Goal: Task Accomplishment & Management: Manage account settings

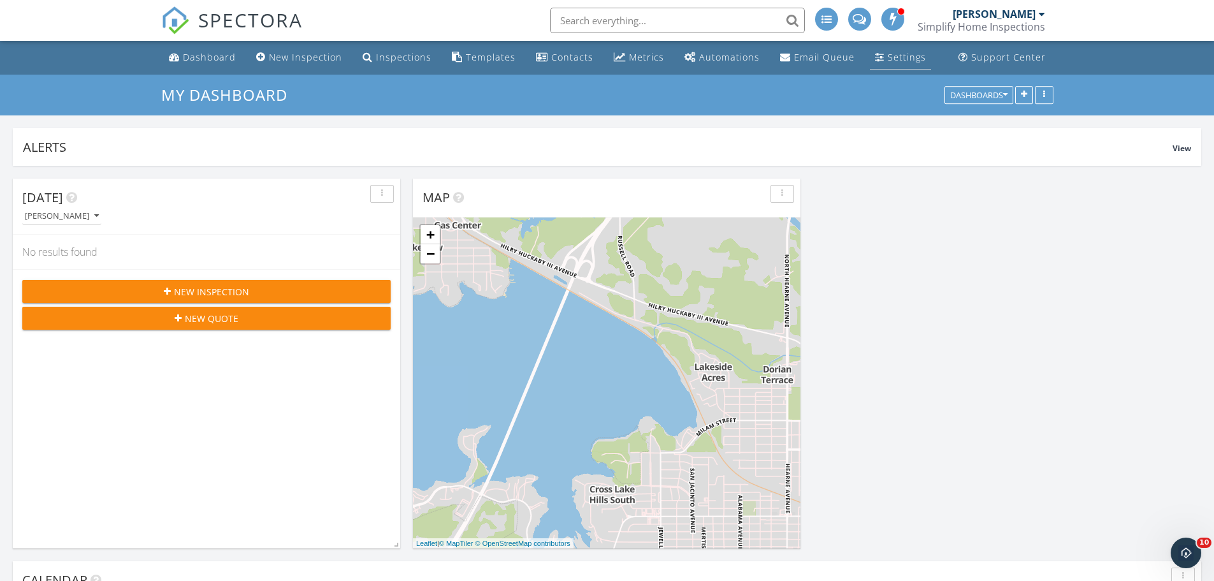
click at [885, 50] on link "Settings" at bounding box center [900, 58] width 61 height 24
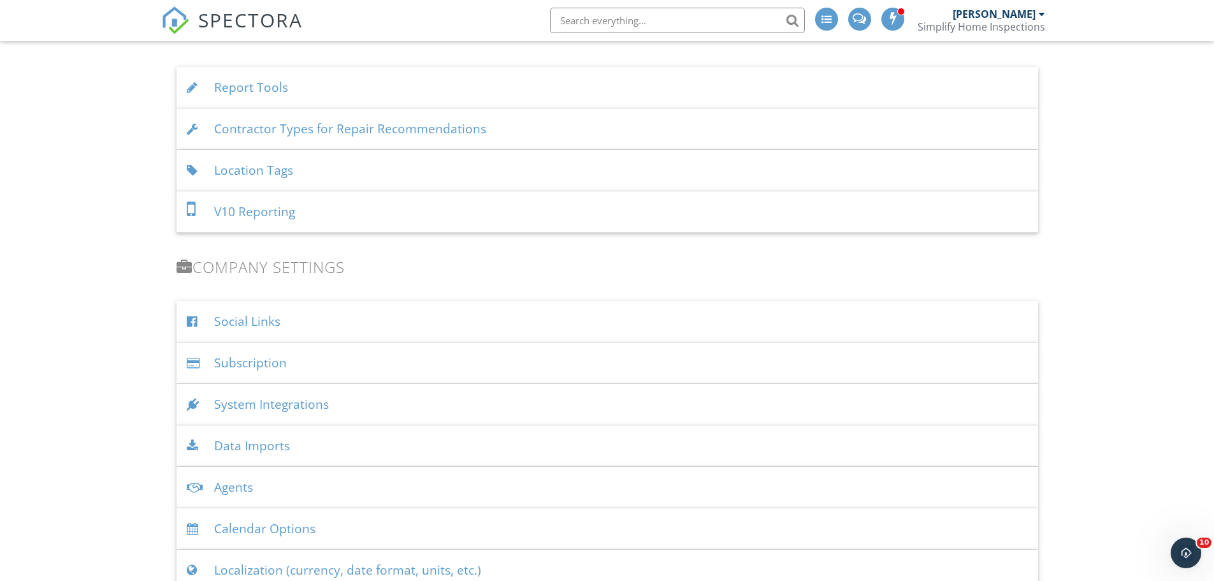
scroll to position [1275, 0]
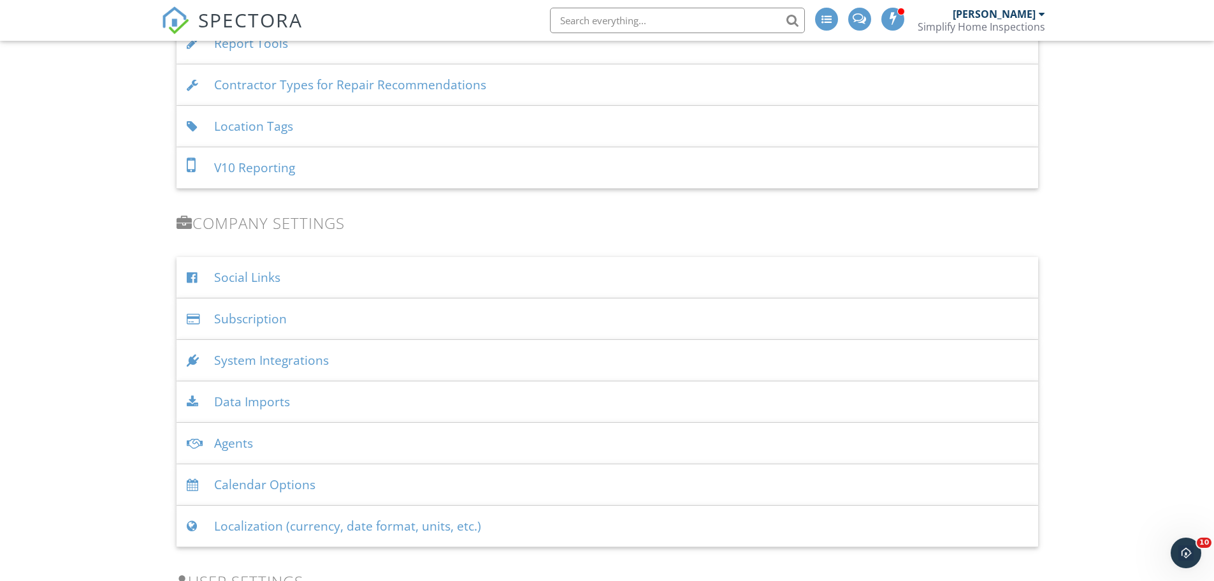
click at [293, 486] on div "Calendar Options" at bounding box center [608, 484] width 862 height 41
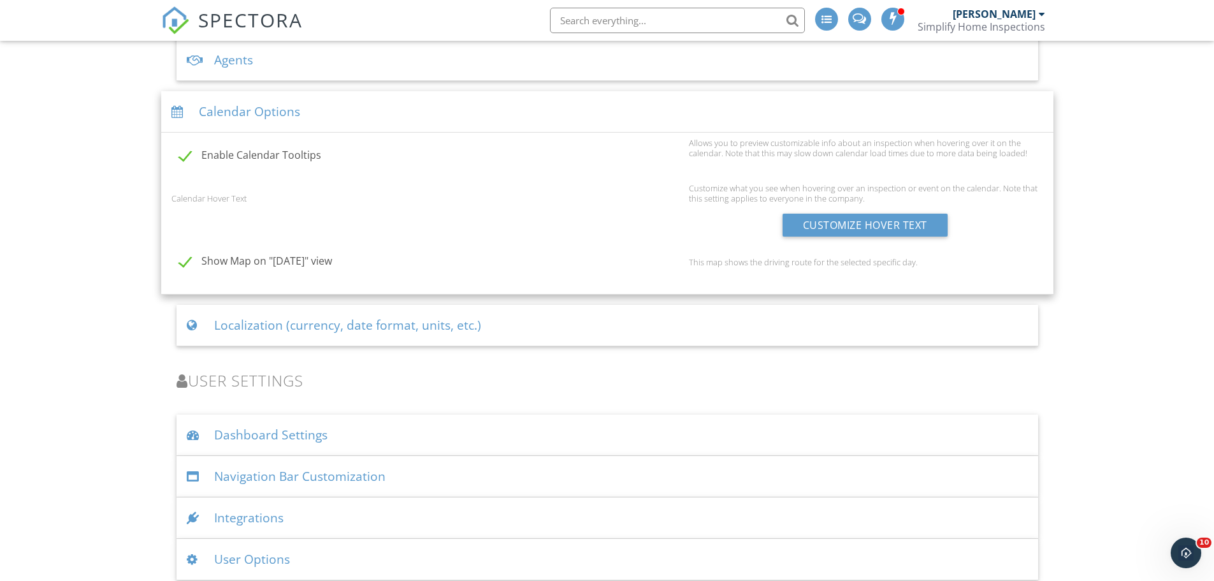
scroll to position [1668, 0]
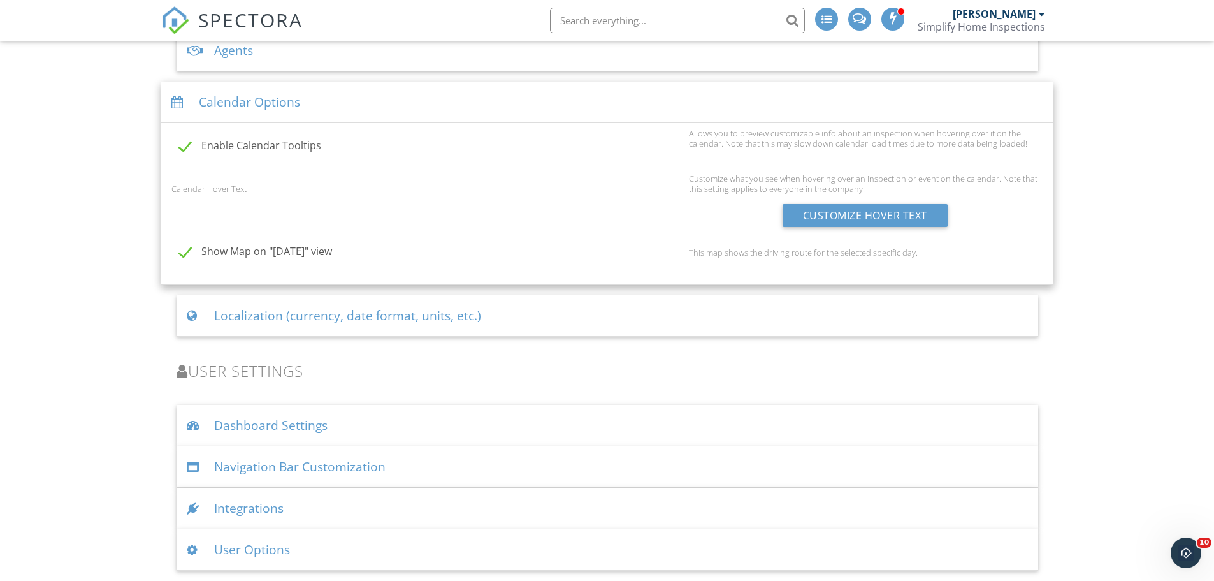
click at [277, 509] on div "Integrations" at bounding box center [608, 508] width 862 height 41
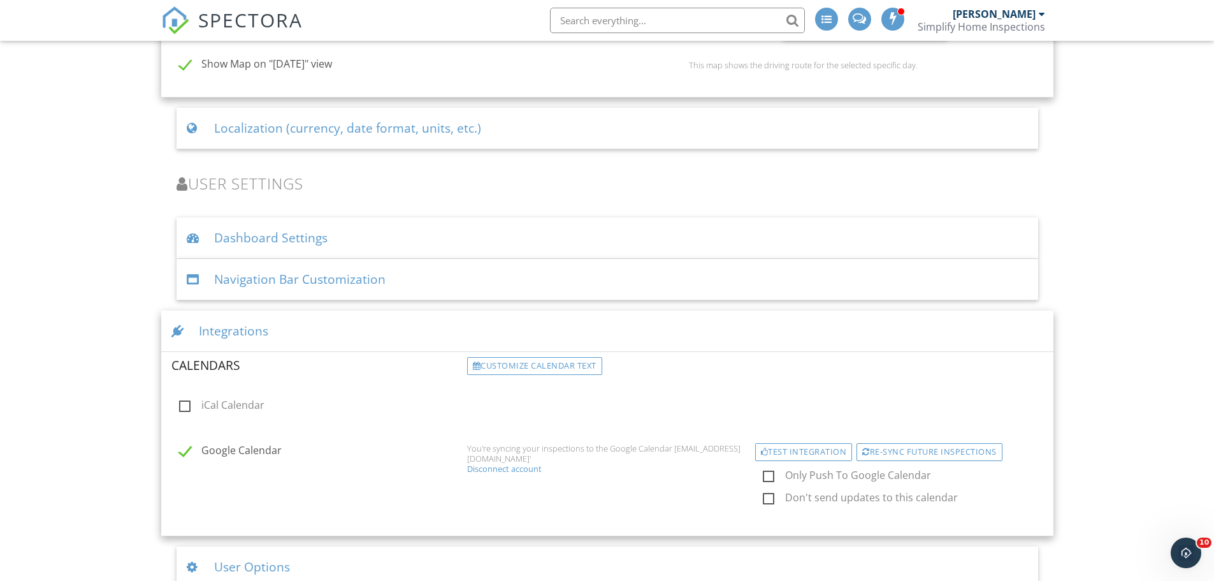
scroll to position [1872, 0]
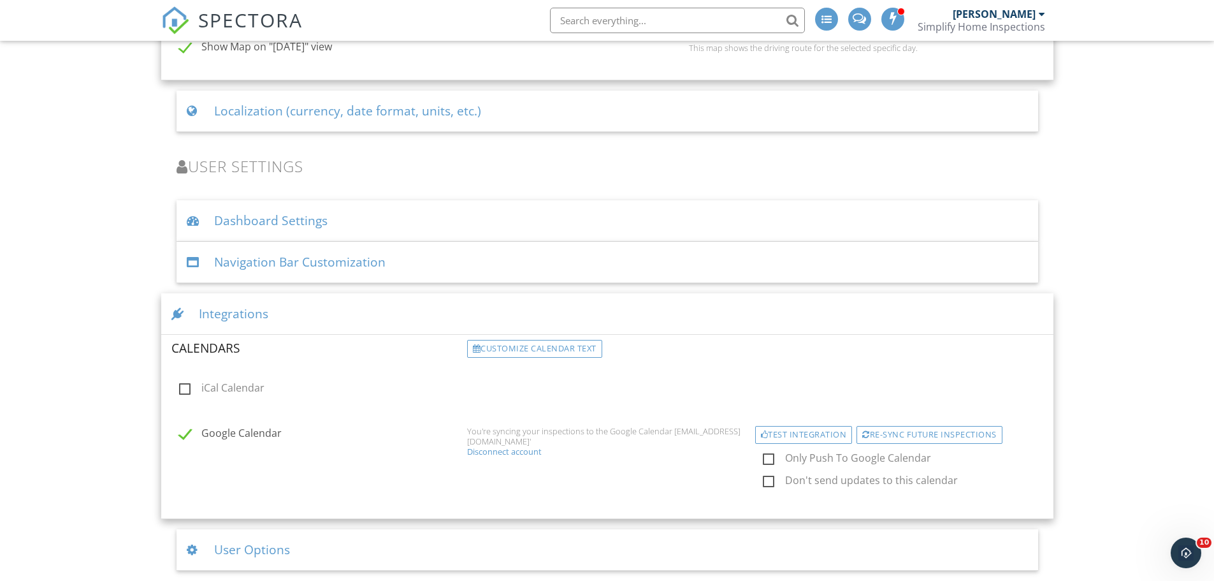
click at [184, 435] on label "Google Calendar" at bounding box center [319, 435] width 280 height 16
checkbox input "false"
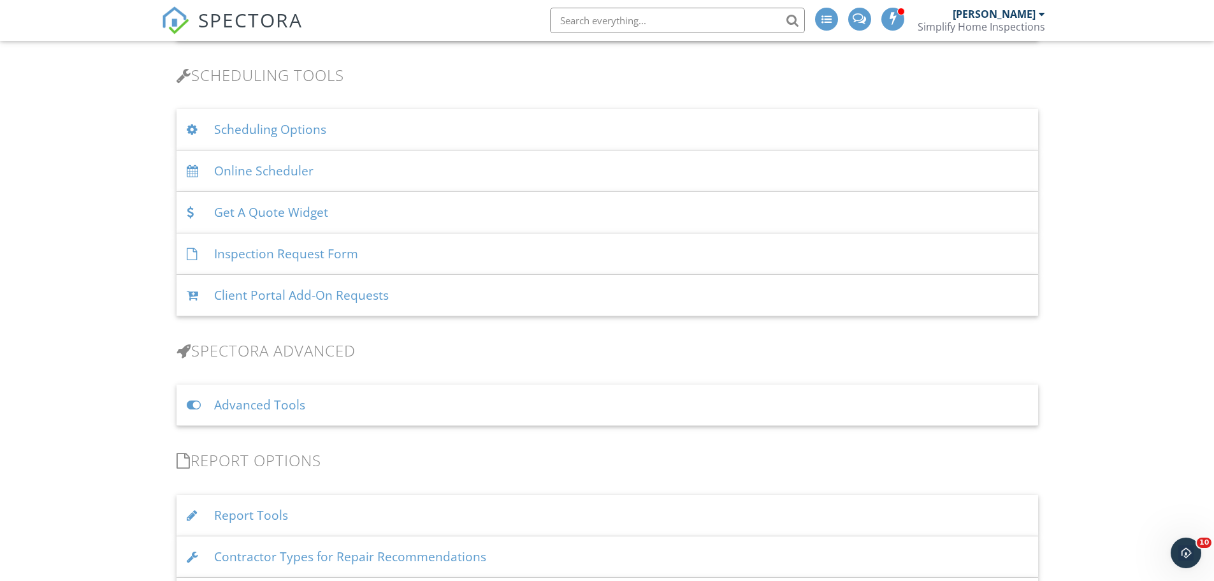
scroll to position [800, 0]
click at [283, 403] on div "Advanced Tools" at bounding box center [608, 408] width 862 height 41
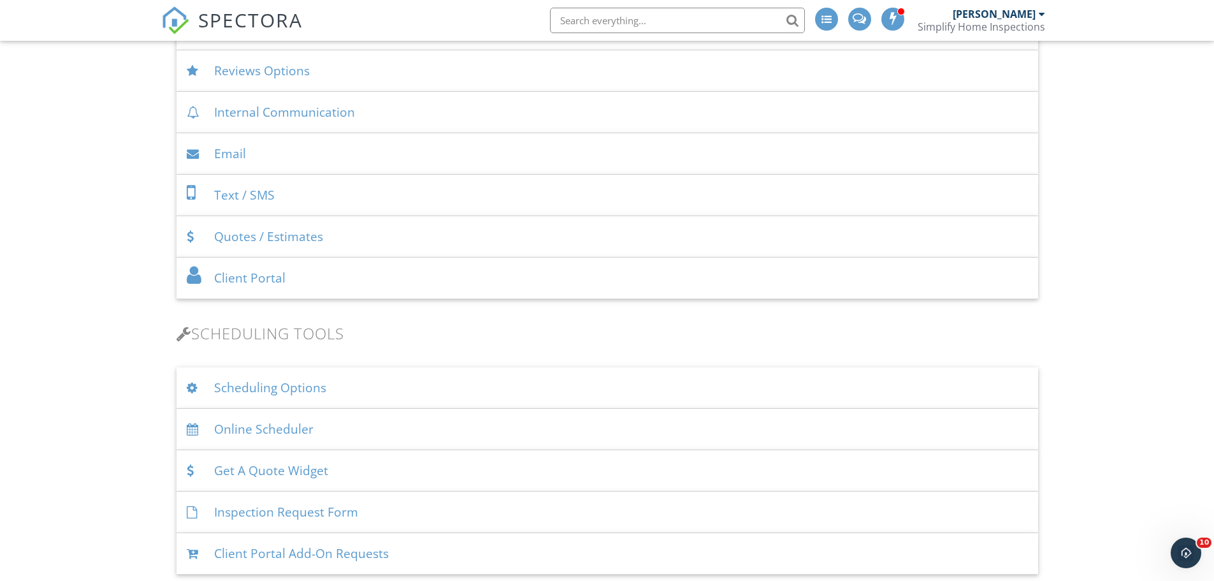
scroll to position [673, 0]
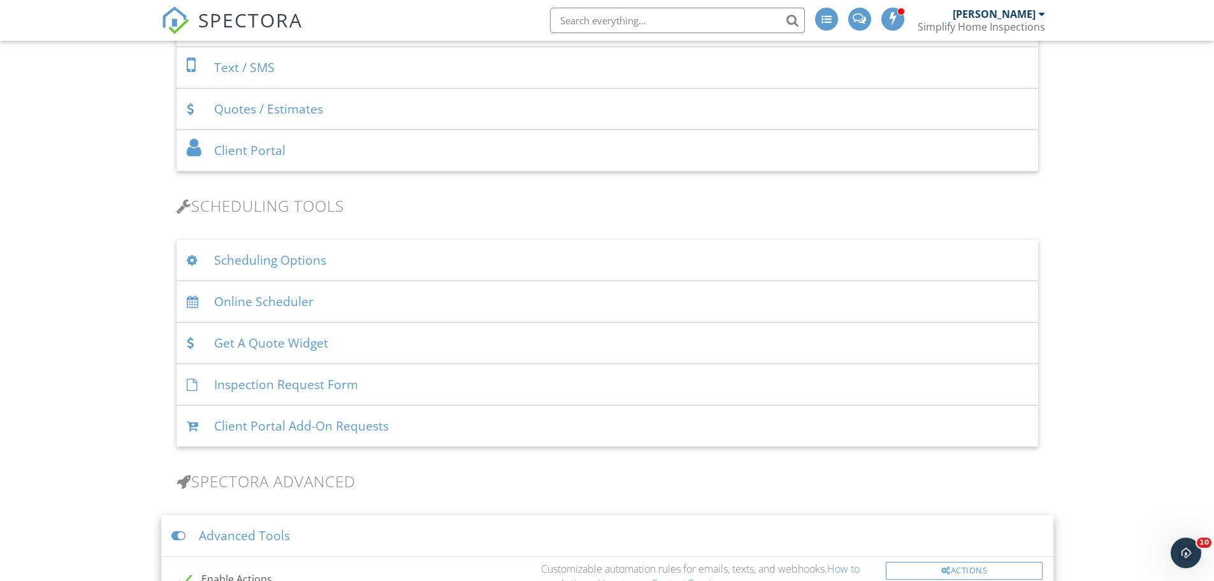
click at [284, 244] on div "Scheduling Options" at bounding box center [608, 260] width 862 height 41
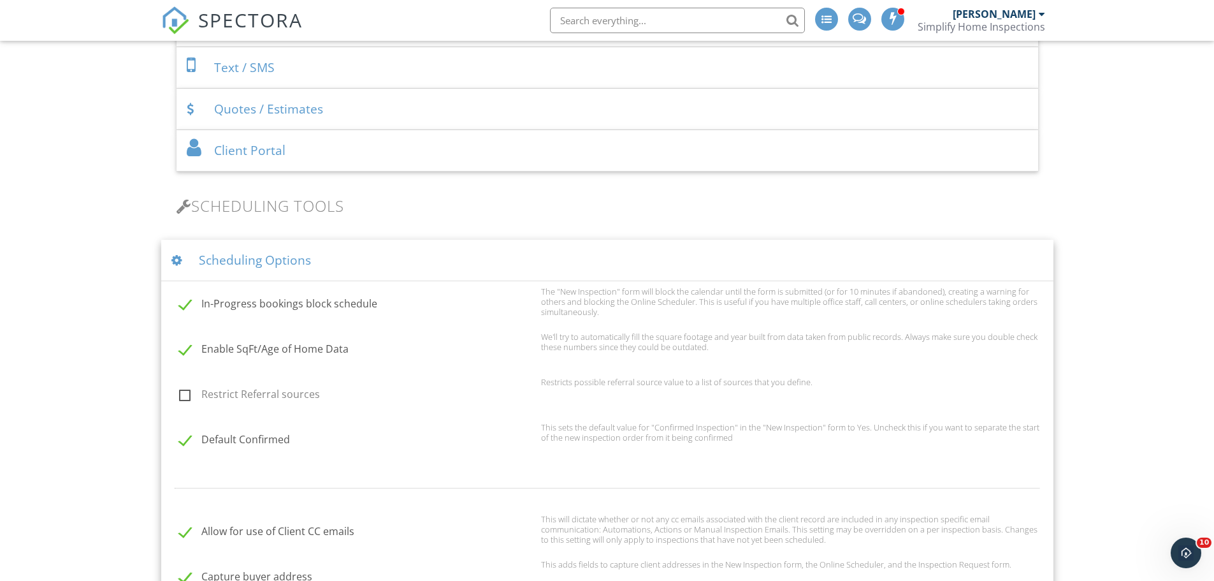
click at [186, 307] on label "In-Progress bookings block schedule" at bounding box center [356, 306] width 354 height 16
checkbox input "false"
click at [183, 353] on label "Enable SqFt/Age of Home Data" at bounding box center [356, 351] width 354 height 16
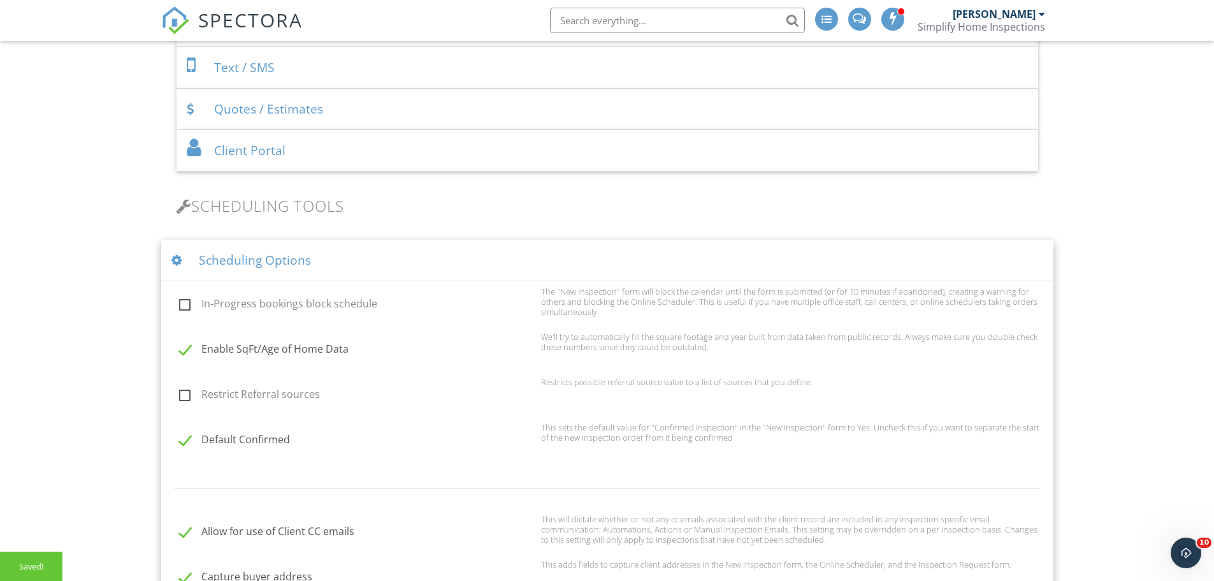
checkbox input "false"
click at [190, 433] on label "Default Confirmed" at bounding box center [356, 441] width 354 height 16
checkbox input "false"
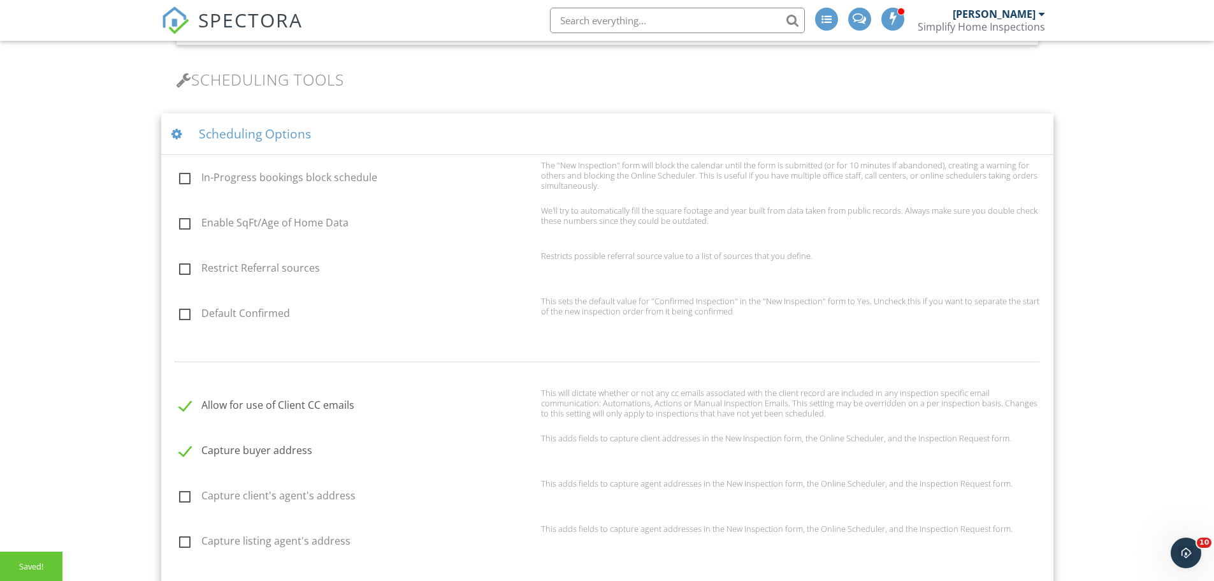
scroll to position [800, 0]
click at [185, 406] on label "Allow for use of Client CC emails" at bounding box center [356, 406] width 354 height 16
checkbox input "false"
click at [188, 453] on label "Capture buyer address" at bounding box center [356, 451] width 354 height 16
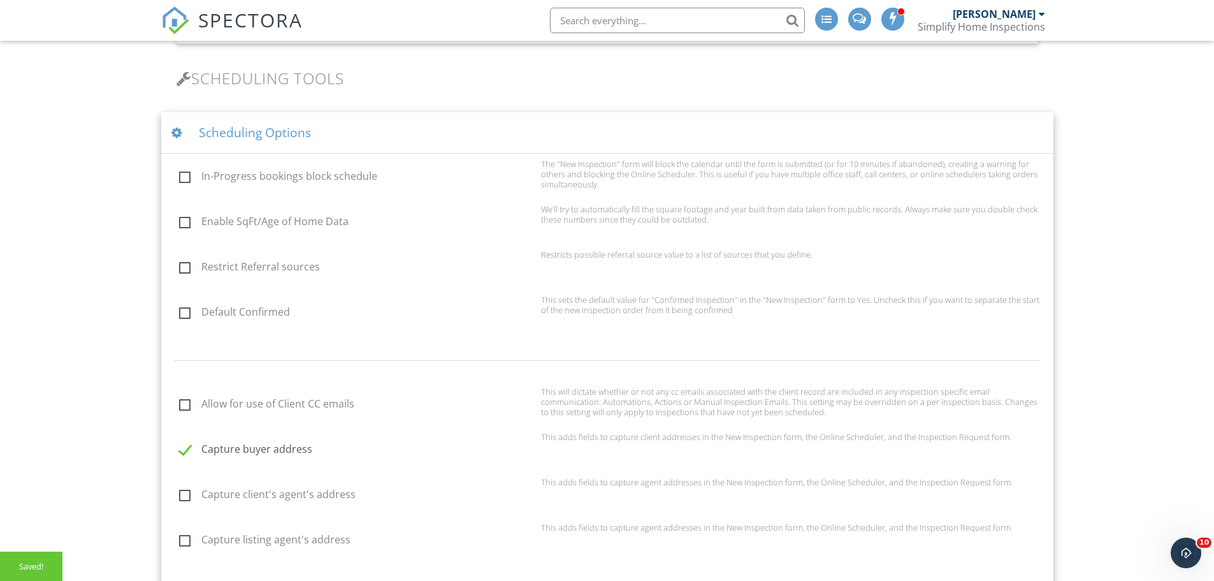
checkbox input "false"
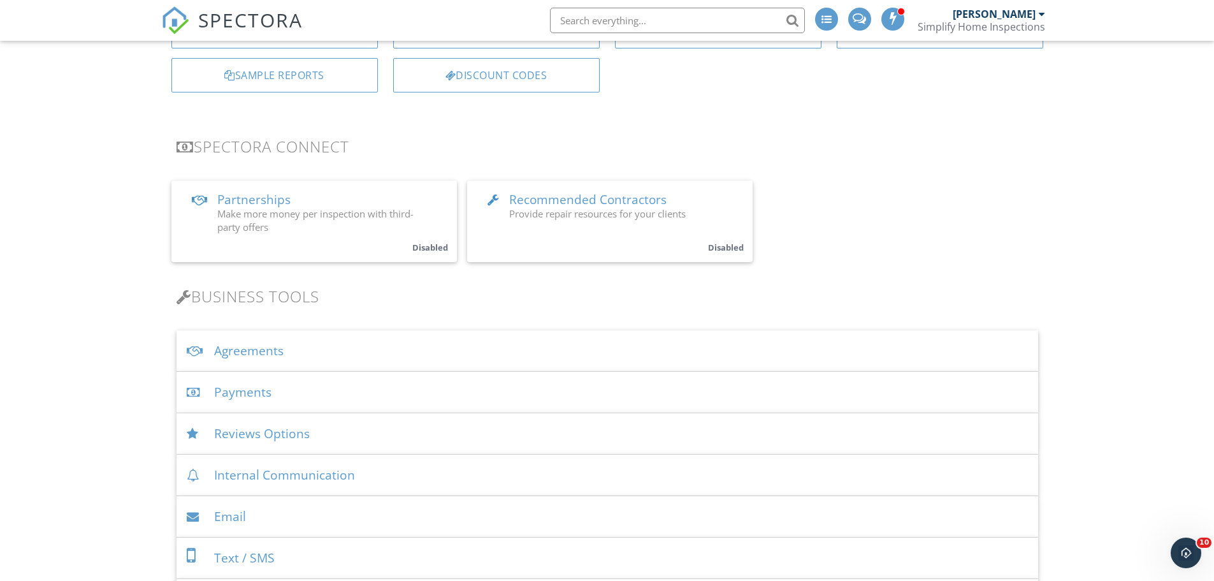
scroll to position [226, 0]
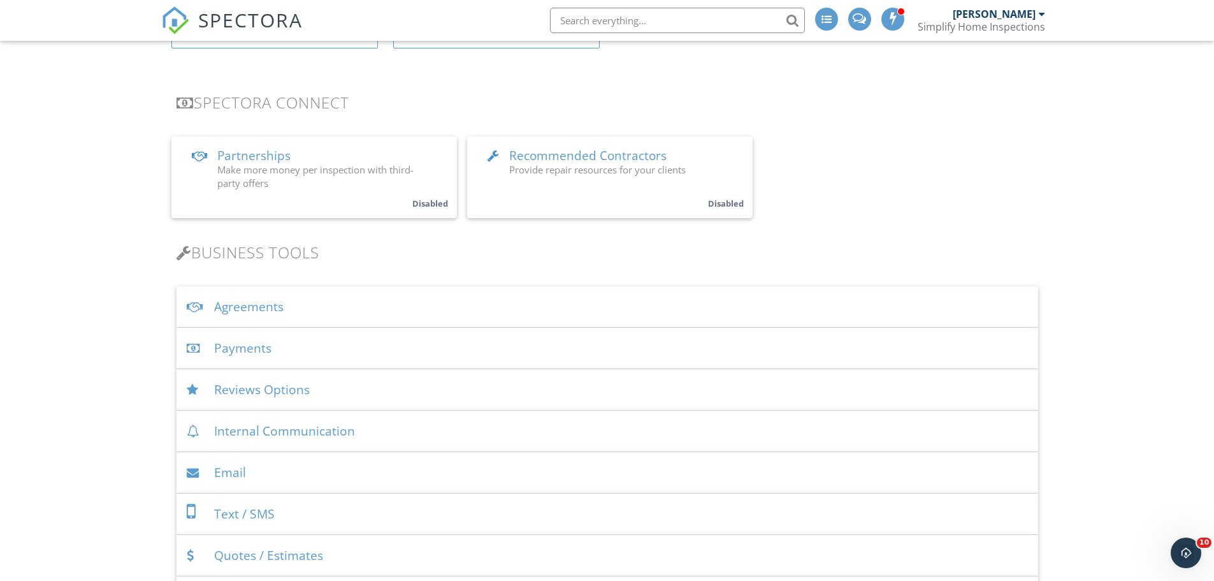
click at [291, 351] on div "Payments" at bounding box center [608, 348] width 862 height 41
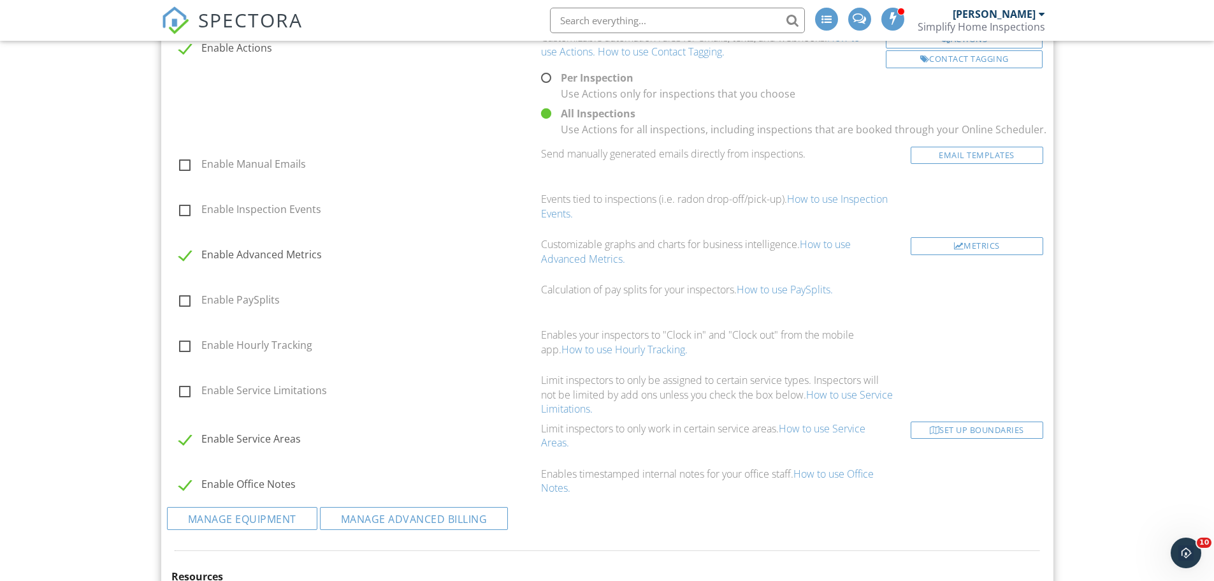
scroll to position [2677, 0]
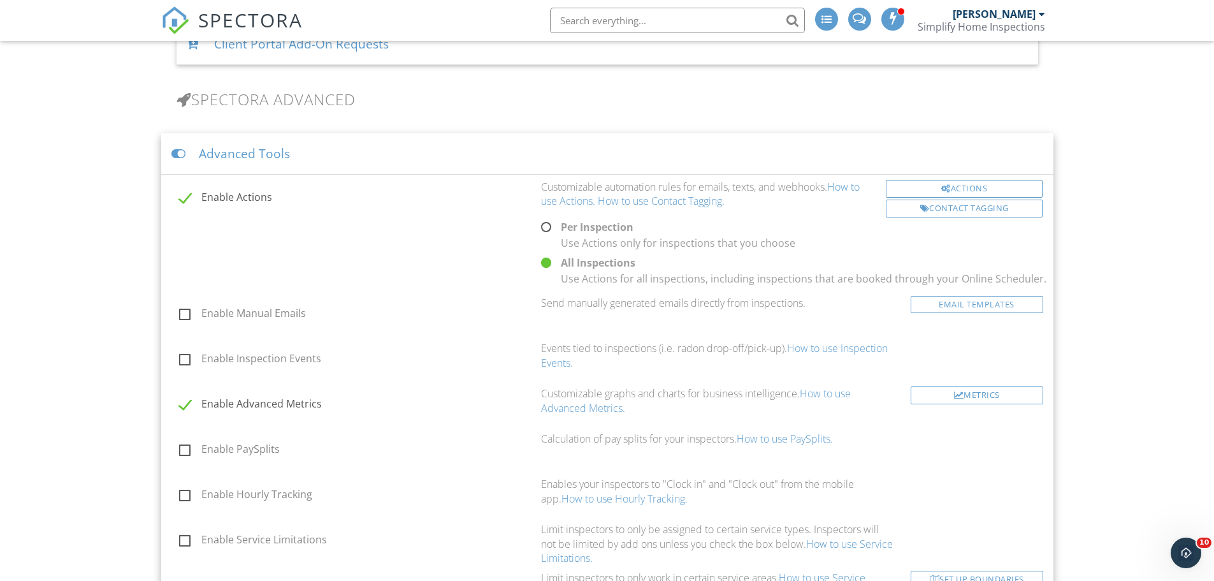
click at [178, 152] on div at bounding box center [179, 154] width 17 height 12
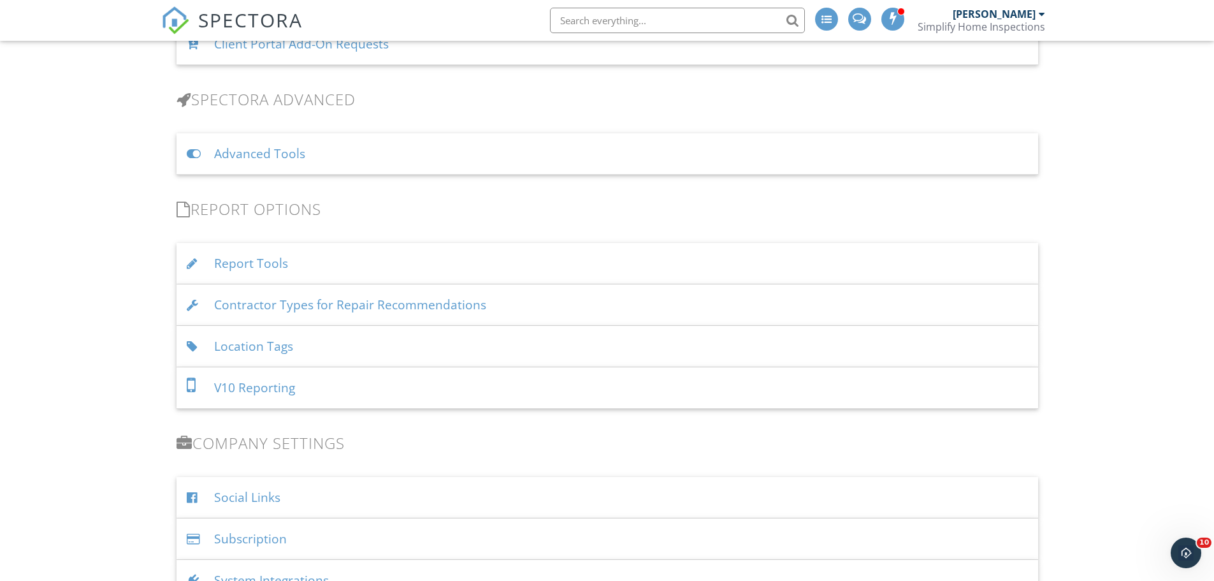
click at [189, 153] on div at bounding box center [195, 154] width 17 height 12
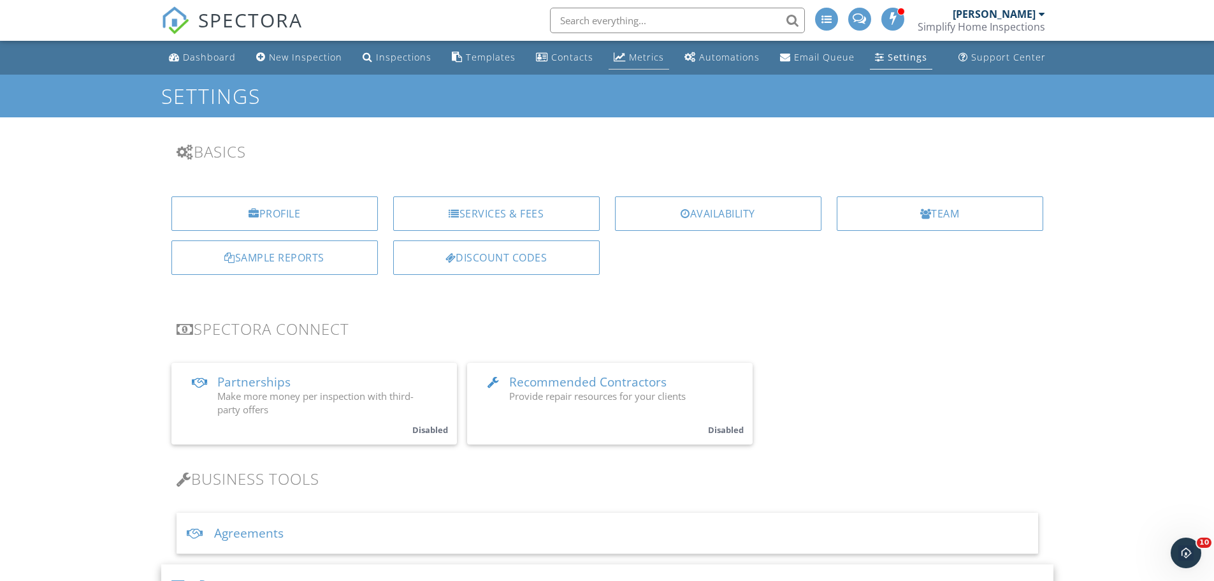
click at [639, 52] on div "Metrics" at bounding box center [646, 57] width 35 height 12
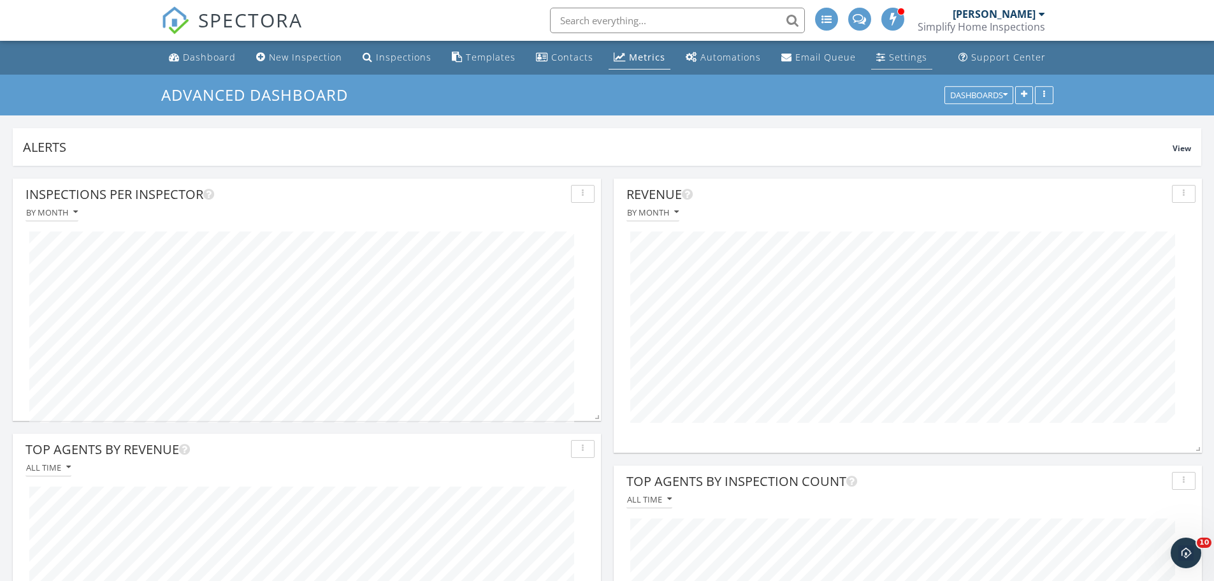
click at [897, 61] on div "Settings" at bounding box center [908, 57] width 38 height 12
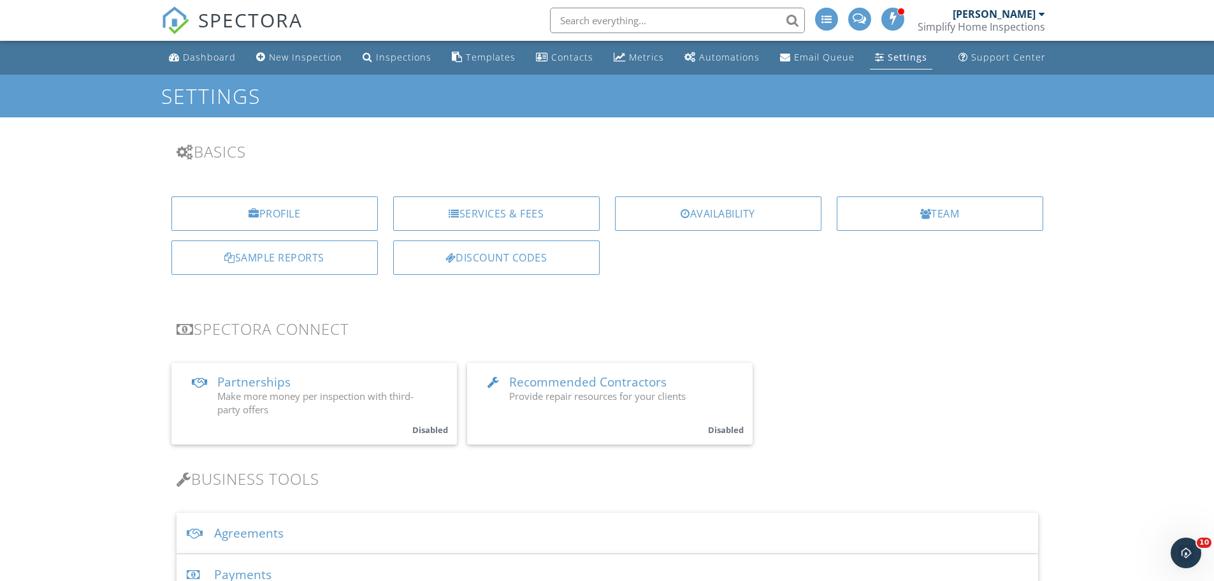
click at [1031, 20] on div "Simplify Home Inspections" at bounding box center [981, 26] width 127 height 13
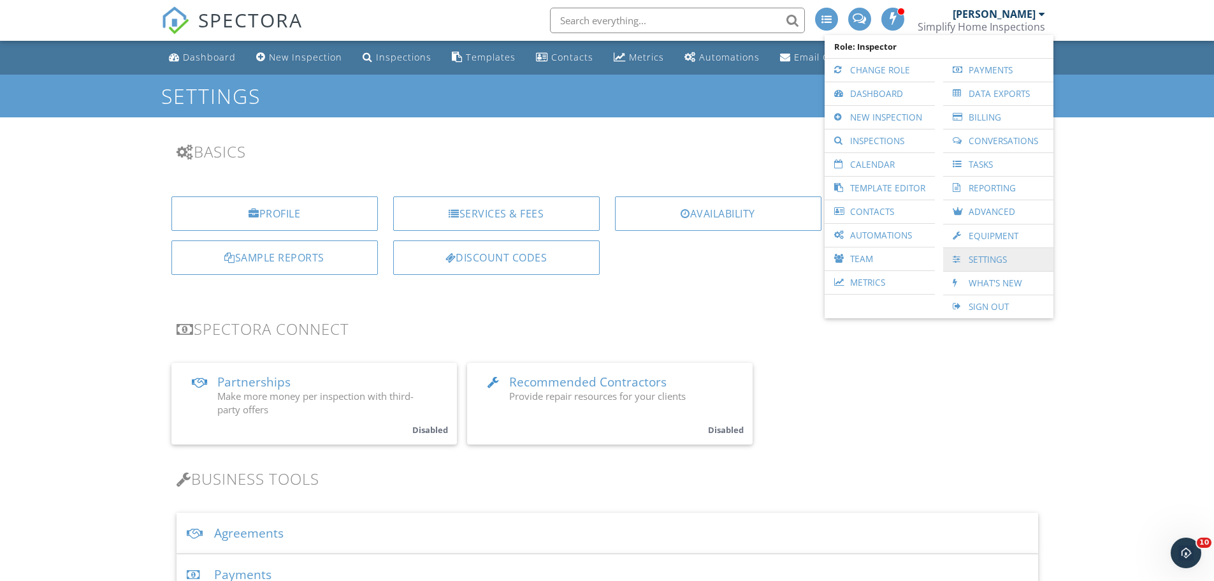
click at [970, 262] on link "Settings" at bounding box center [999, 259] width 98 height 23
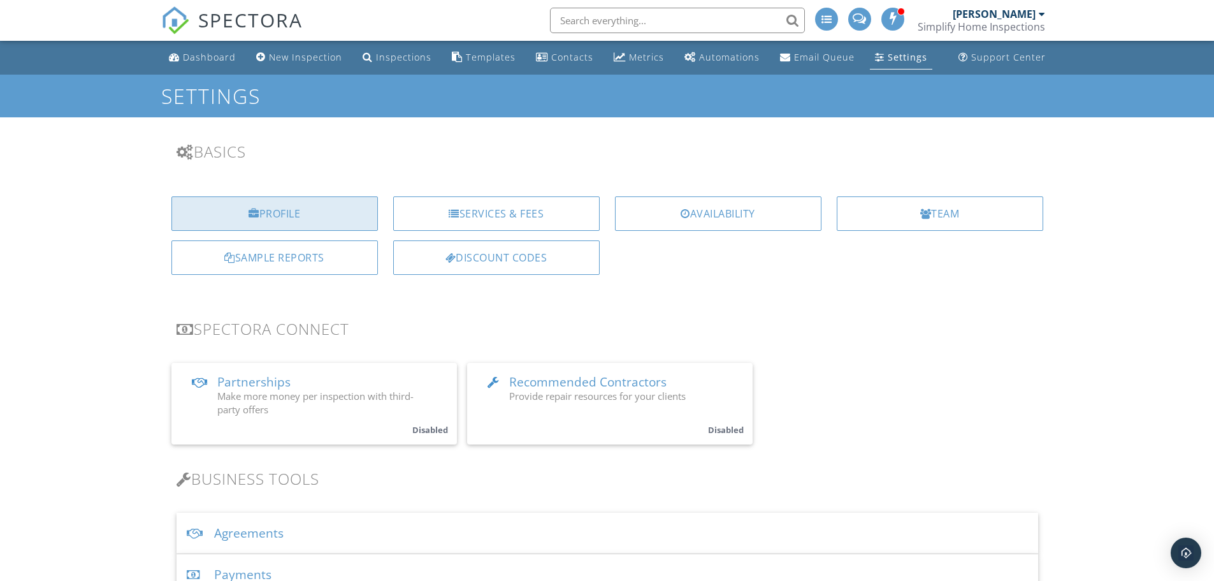
click at [261, 222] on div "Profile" at bounding box center [274, 213] width 207 height 34
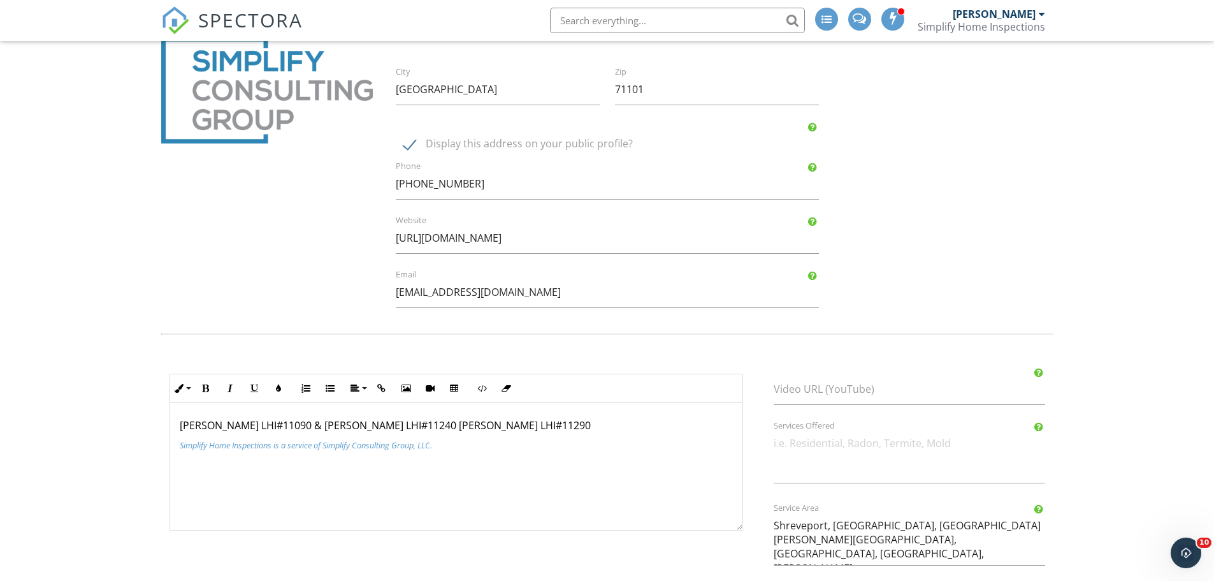
scroll to position [368, 0]
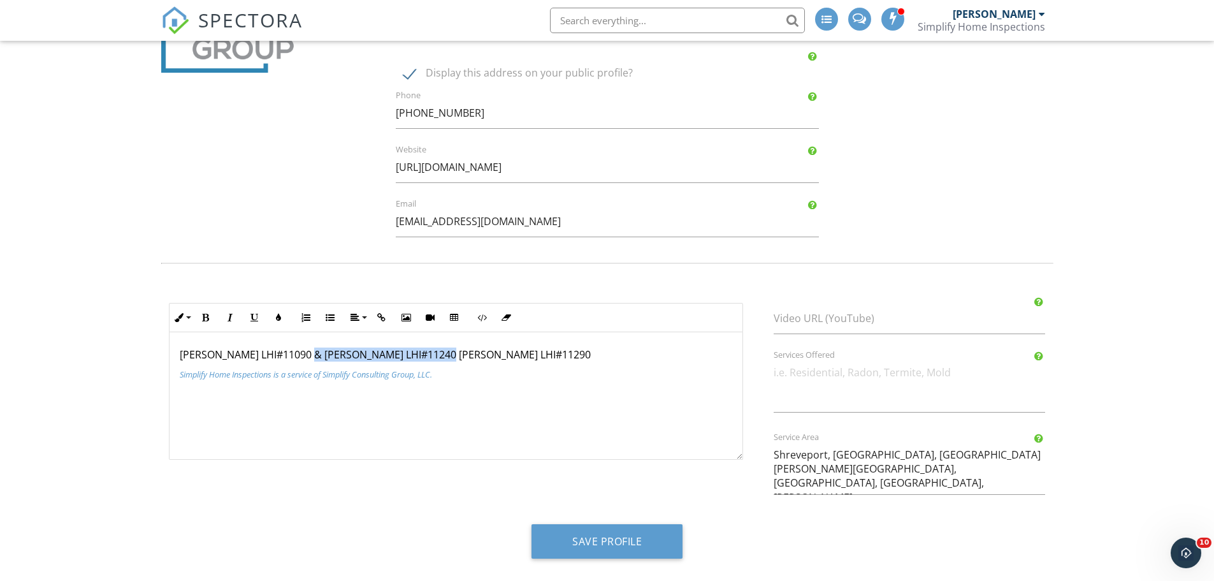
drag, startPoint x: 429, startPoint y: 355, endPoint x: 303, endPoint y: 349, distance: 126.3
click at [303, 349] on p "[PERSON_NAME] LHI#11090 & [PERSON_NAME] LHI#11240 [PERSON_NAME] LHI#11290" at bounding box center [456, 354] width 553 height 14
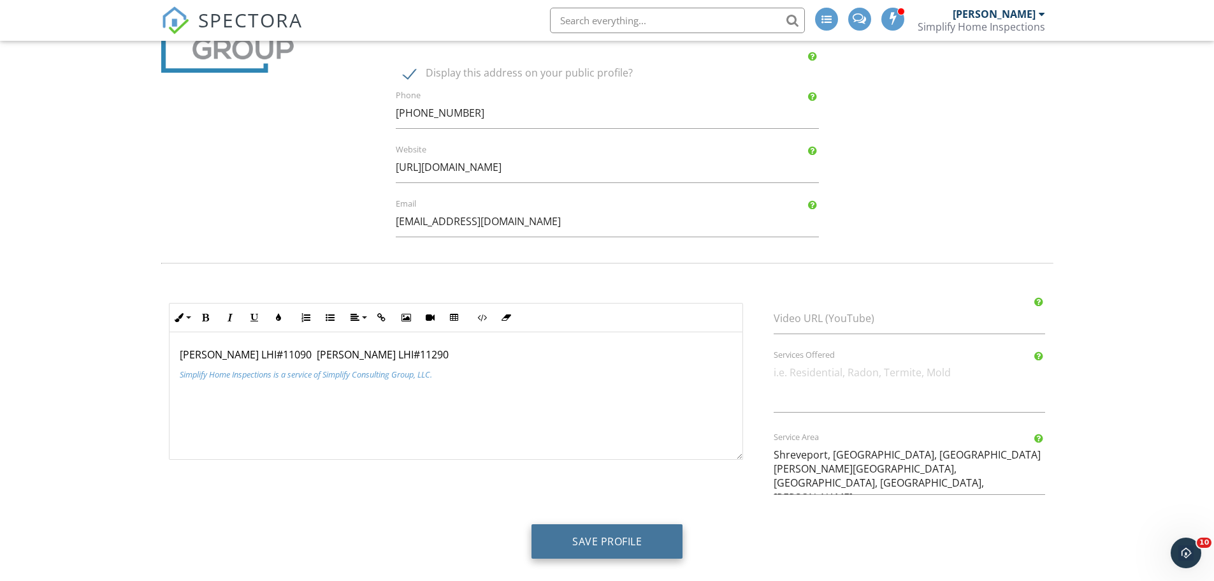
click at [600, 543] on button "Save Profile" at bounding box center [607, 541] width 151 height 34
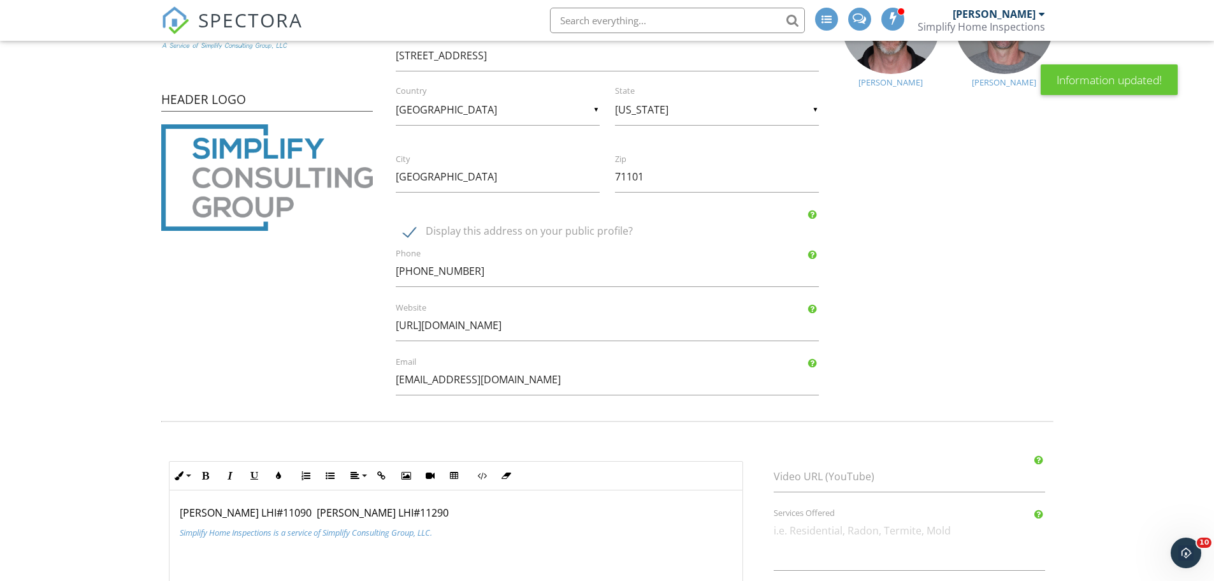
scroll to position [255, 0]
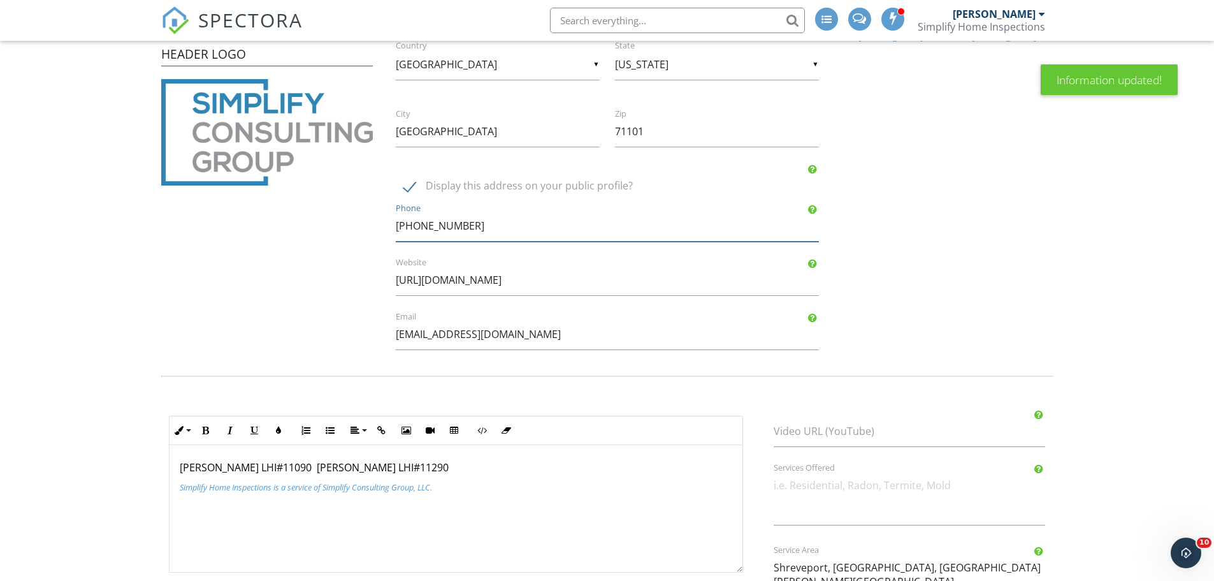
drag, startPoint x: 509, startPoint y: 228, endPoint x: 310, endPoint y: 225, distance: 198.9
click at [317, 224] on div "Company Logo Header Logo Company Information Simplify Home Inspections Name [ST…" at bounding box center [608, 120] width 908 height 484
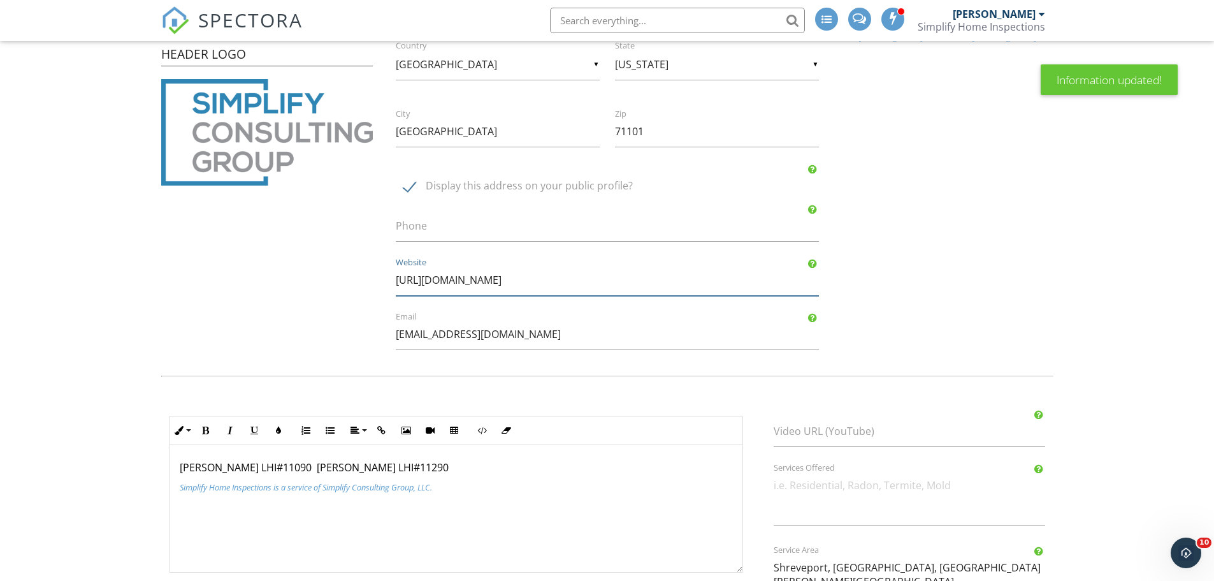
drag, startPoint x: 594, startPoint y: 278, endPoint x: 61, endPoint y: 247, distance: 533.8
click at [103, 254] on form "Profile View Public Profile Company Logo Header Logo Company Information Simpli…" at bounding box center [607, 250] width 1214 height 861
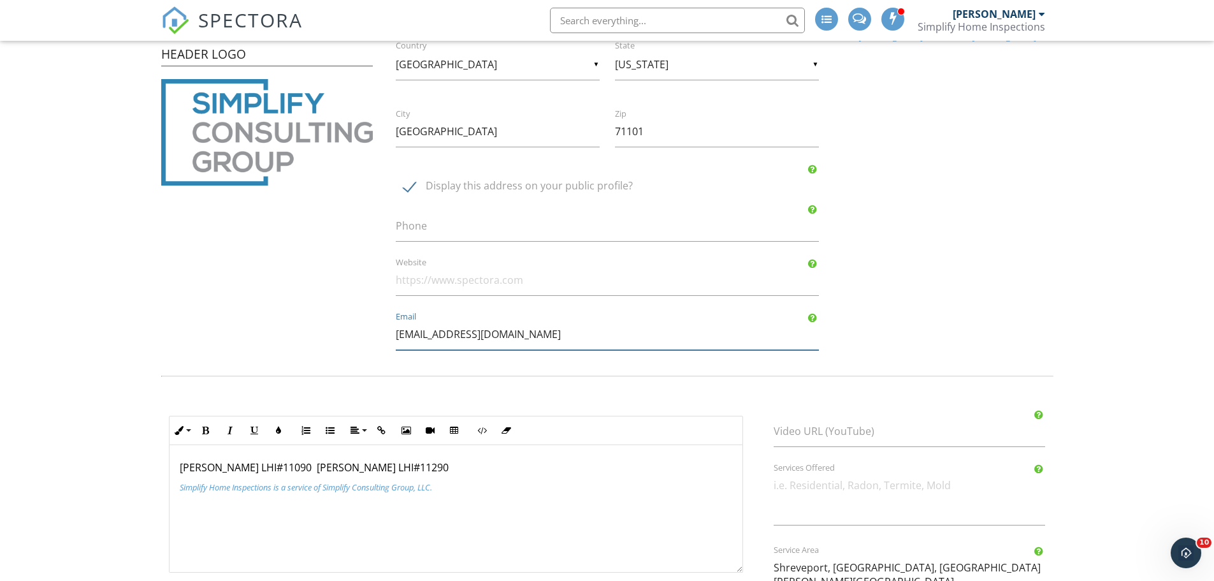
drag, startPoint x: 574, startPoint y: 331, endPoint x: 182, endPoint y: 323, distance: 391.5
click at [204, 326] on div "Company Logo Header Logo Company Information Simplify Home Inspections Name [ST…" at bounding box center [608, 120] width 908 height 484
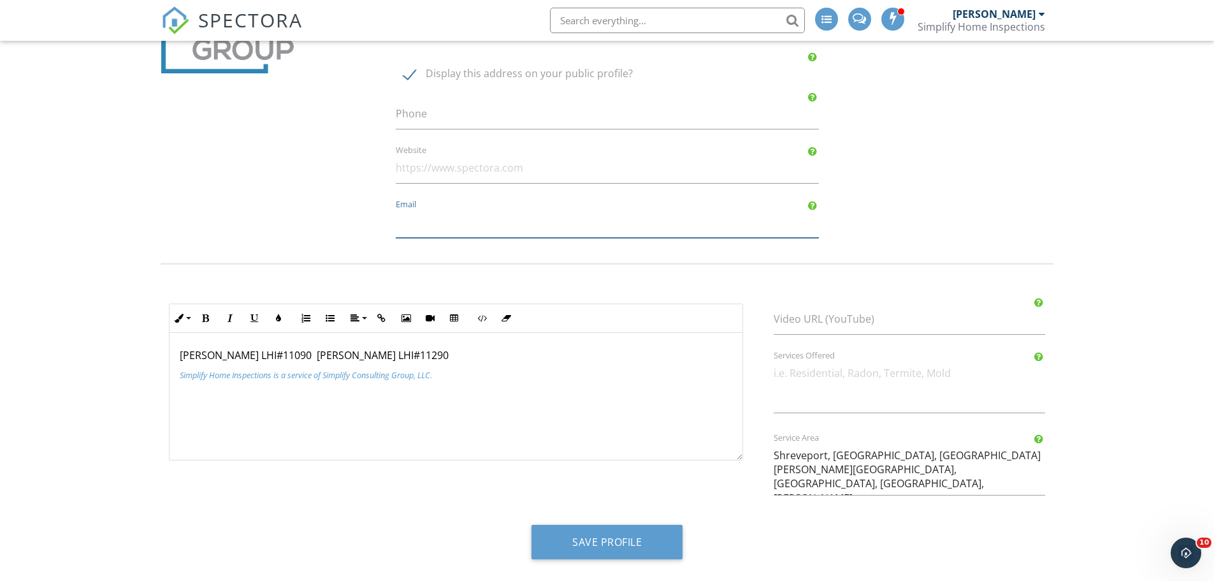
scroll to position [368, 0]
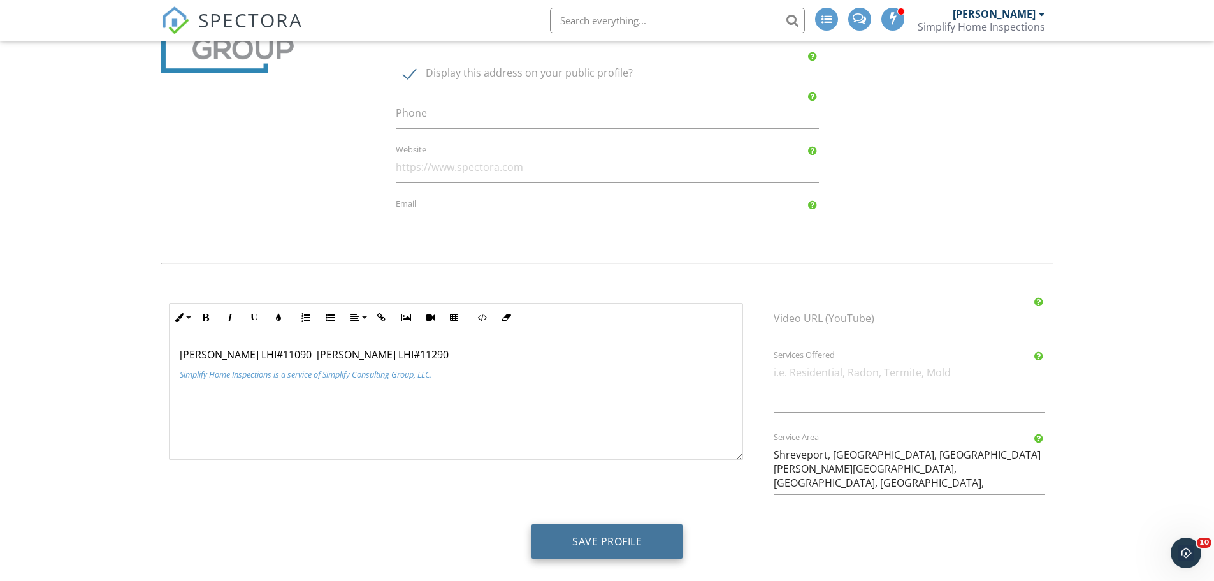
click at [639, 539] on button "Save Profile" at bounding box center [607, 541] width 151 height 34
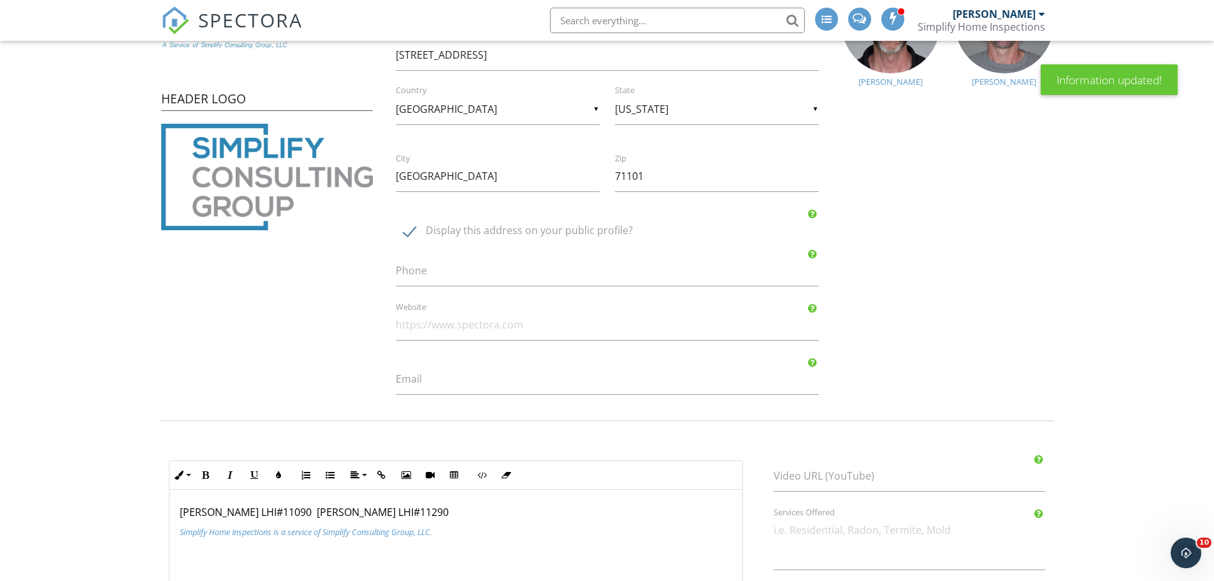
scroll to position [255, 0]
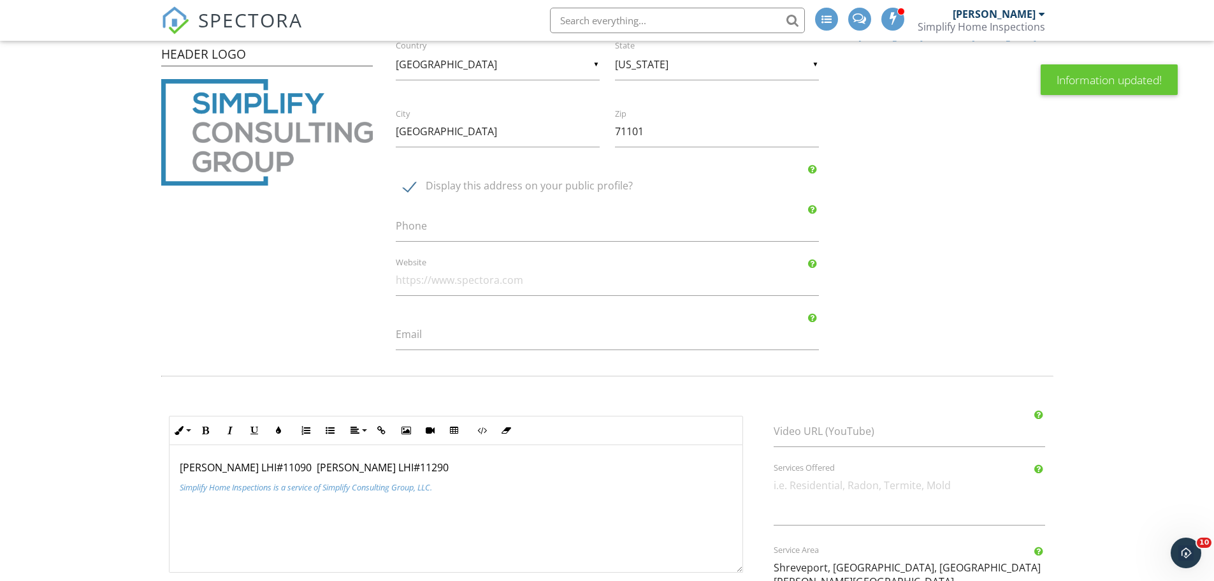
click at [406, 184] on label "Display this address on your public profile?" at bounding box center [615, 188] width 423 height 16
checkbox input "false"
click at [346, 204] on div "Company Logo Header Logo Company Information Simplify Home Inspections Name 305…" at bounding box center [608, 120] width 908 height 484
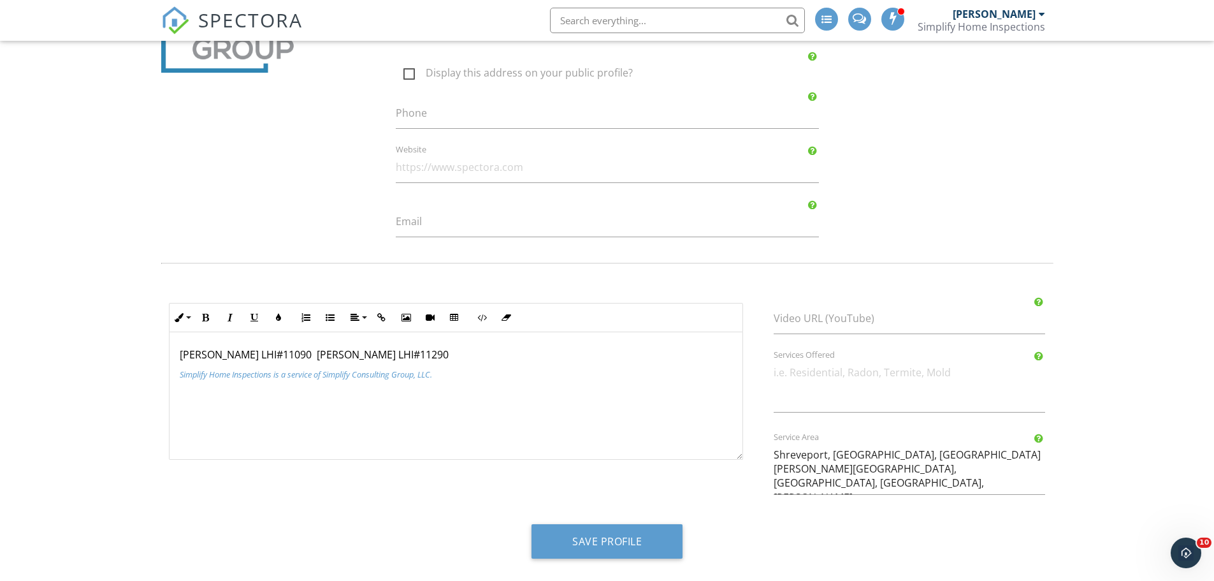
scroll to position [1, 0]
click at [661, 549] on button "Save Profile" at bounding box center [607, 541] width 151 height 34
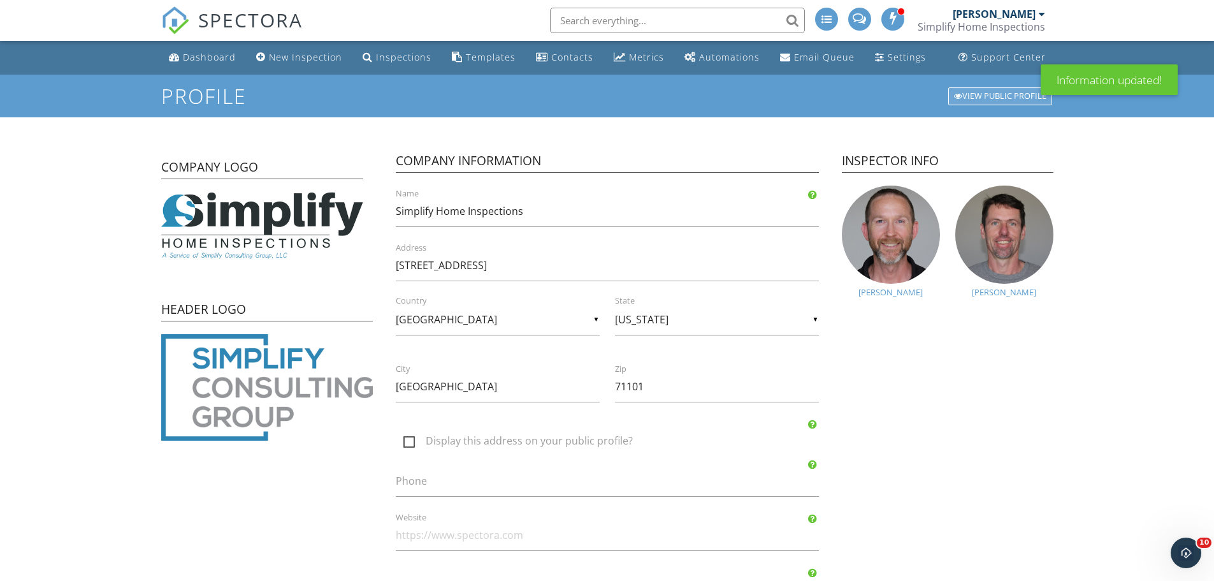
click at [970, 98] on div "View Public Profile" at bounding box center [1001, 96] width 104 height 18
click at [875, 57] on div "Settings" at bounding box center [880, 57] width 10 height 10
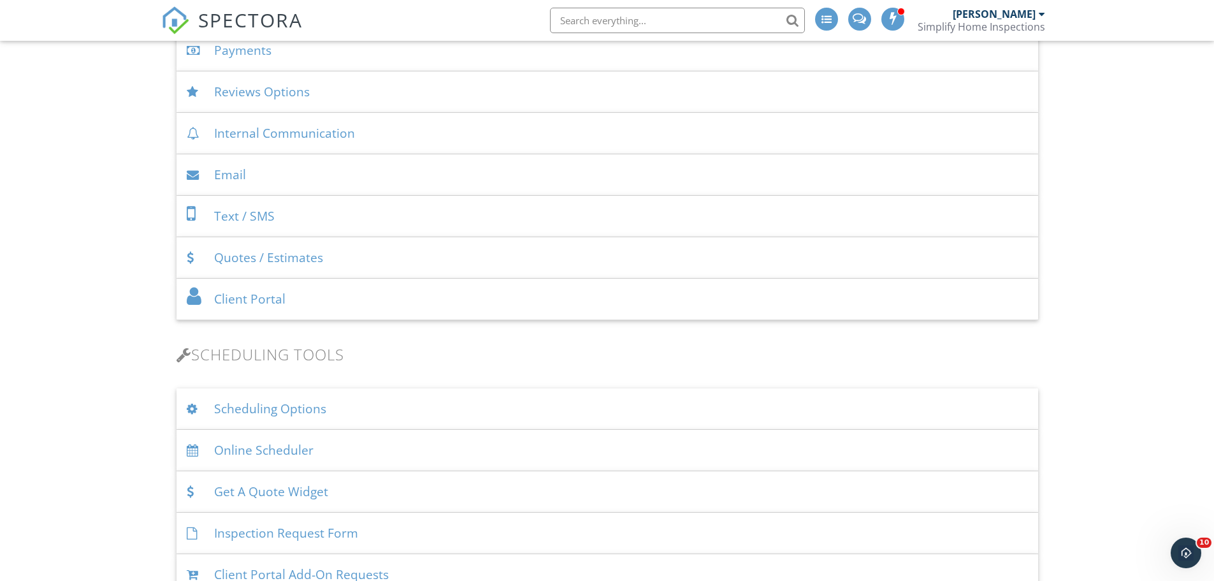
scroll to position [637, 0]
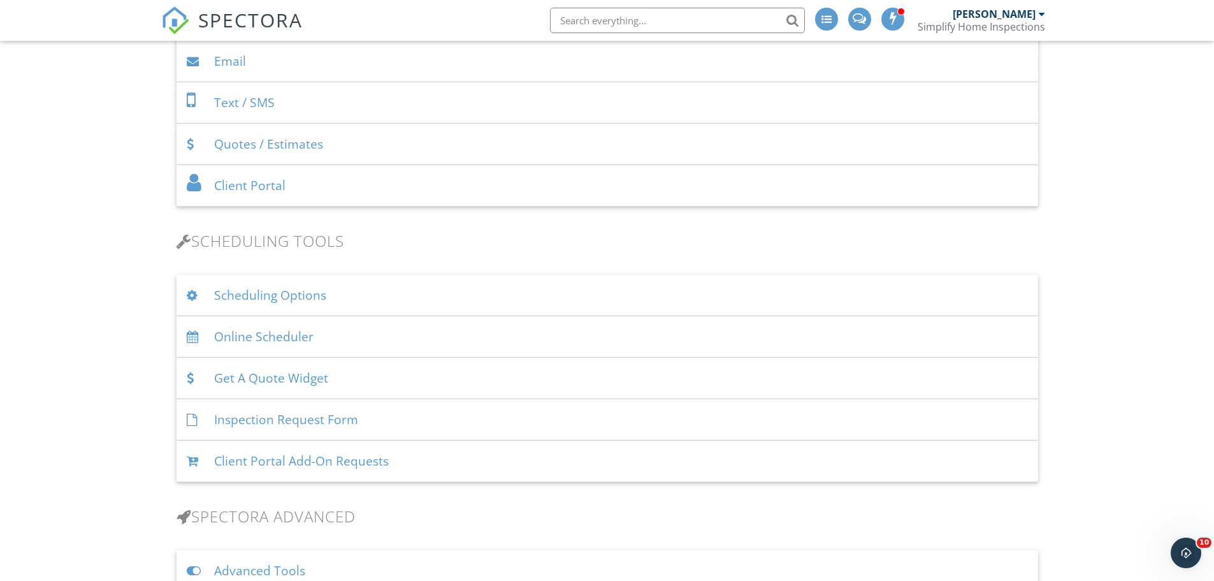
click at [246, 290] on div "Scheduling Options" at bounding box center [608, 295] width 862 height 41
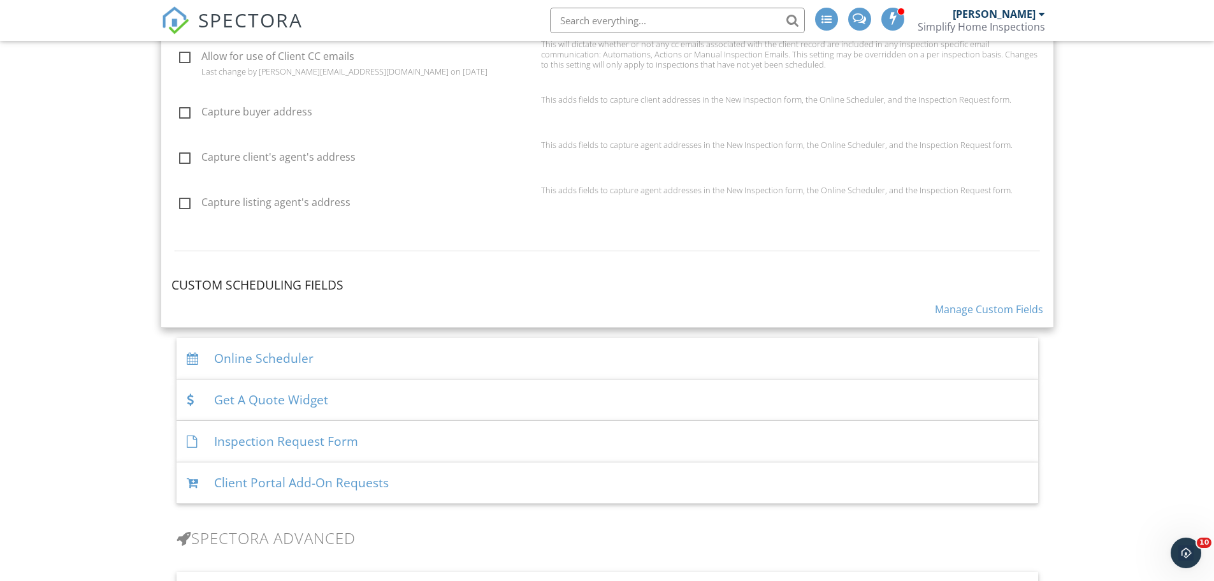
click at [224, 358] on div "Online Scheduler" at bounding box center [608, 358] width 862 height 41
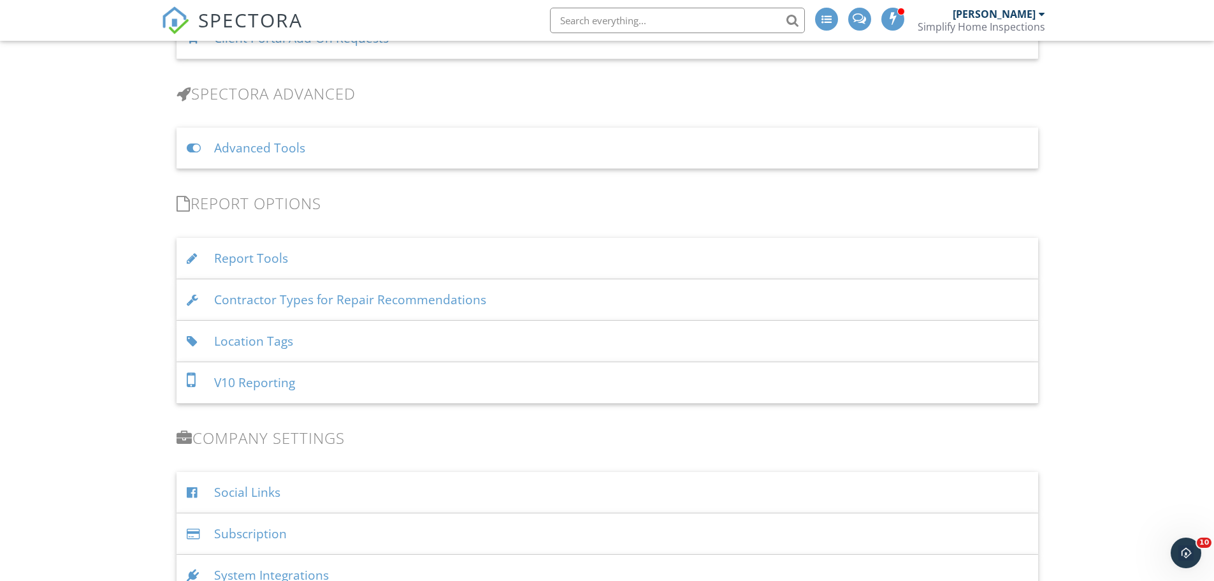
scroll to position [1136, 0]
click at [214, 257] on div "Report Tools" at bounding box center [608, 258] width 862 height 41
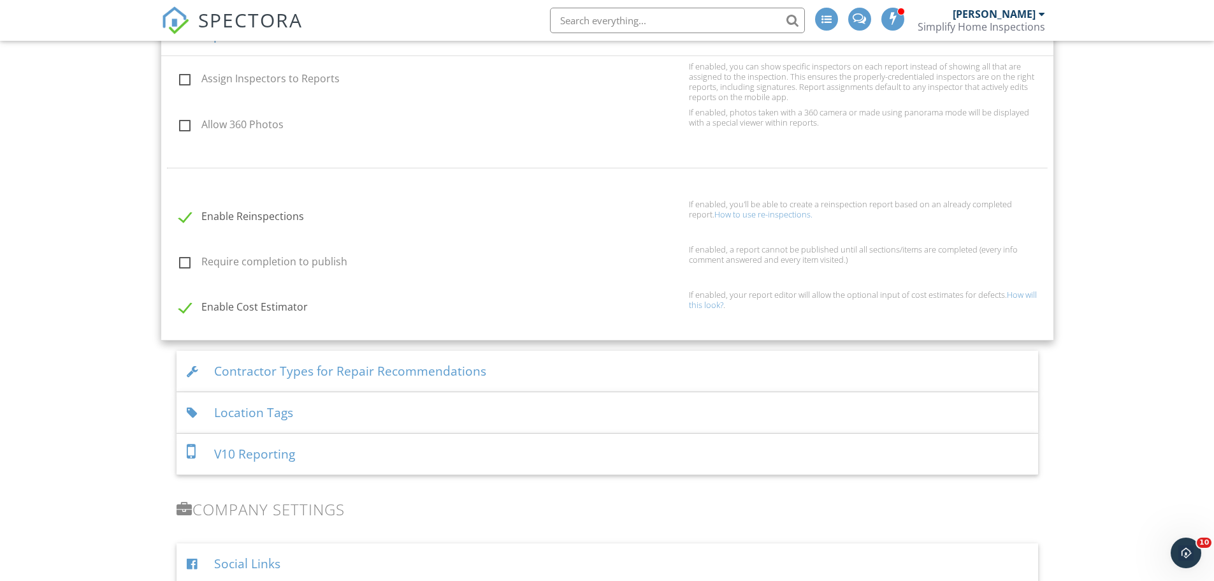
scroll to position [1391, 0]
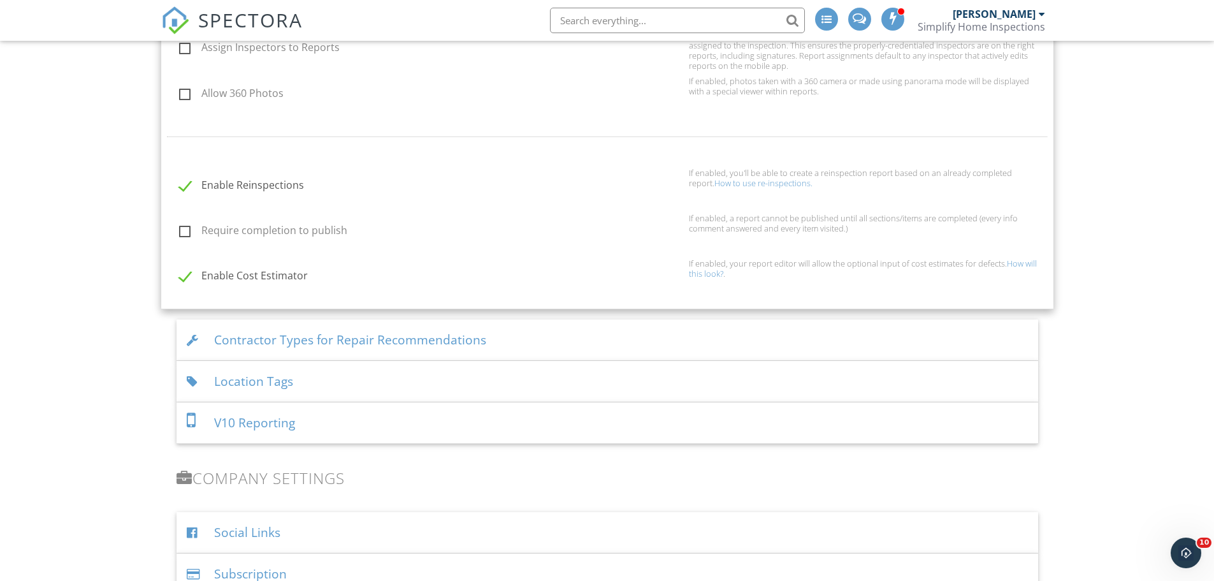
click at [232, 338] on div "Contractor Types for Repair Recommendations" at bounding box center [608, 339] width 862 height 41
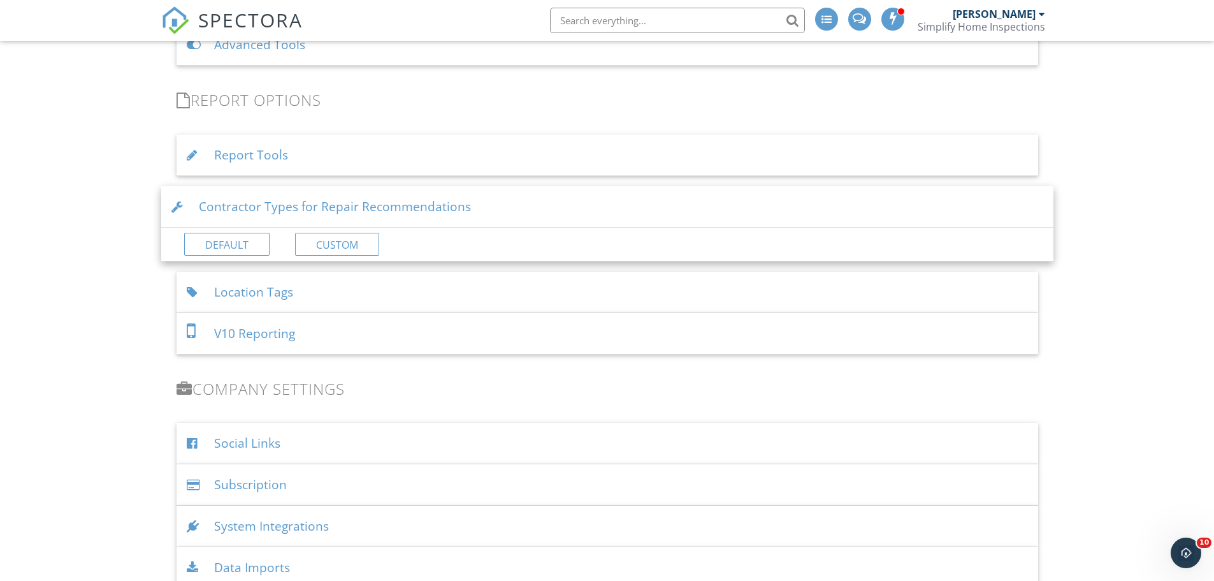
scroll to position [1200, 0]
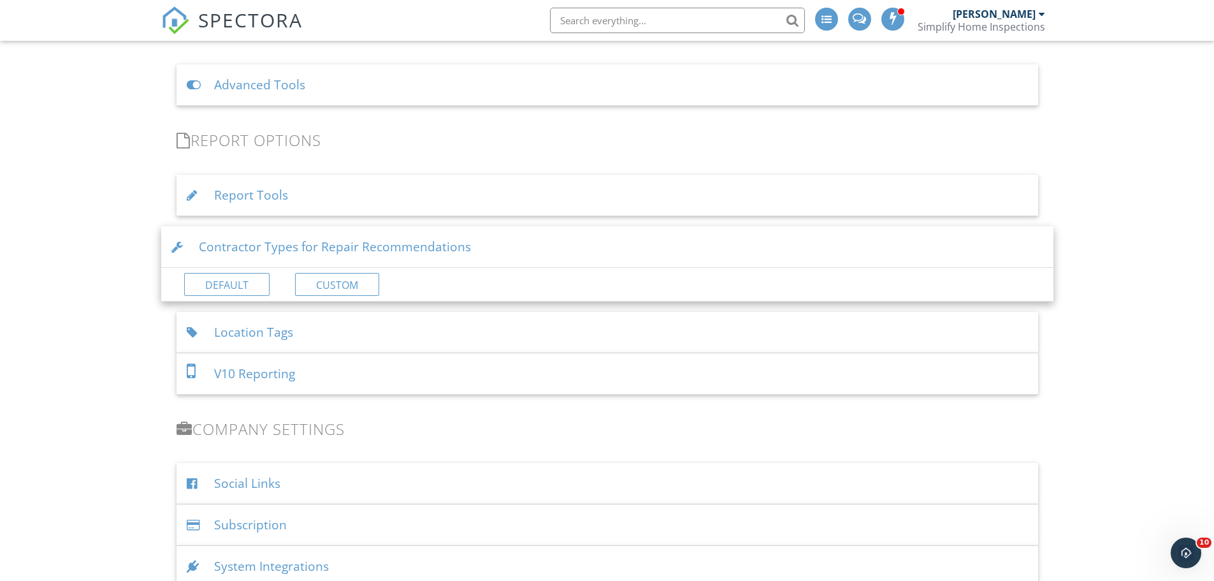
click at [234, 334] on div "Location Tags" at bounding box center [608, 332] width 862 height 41
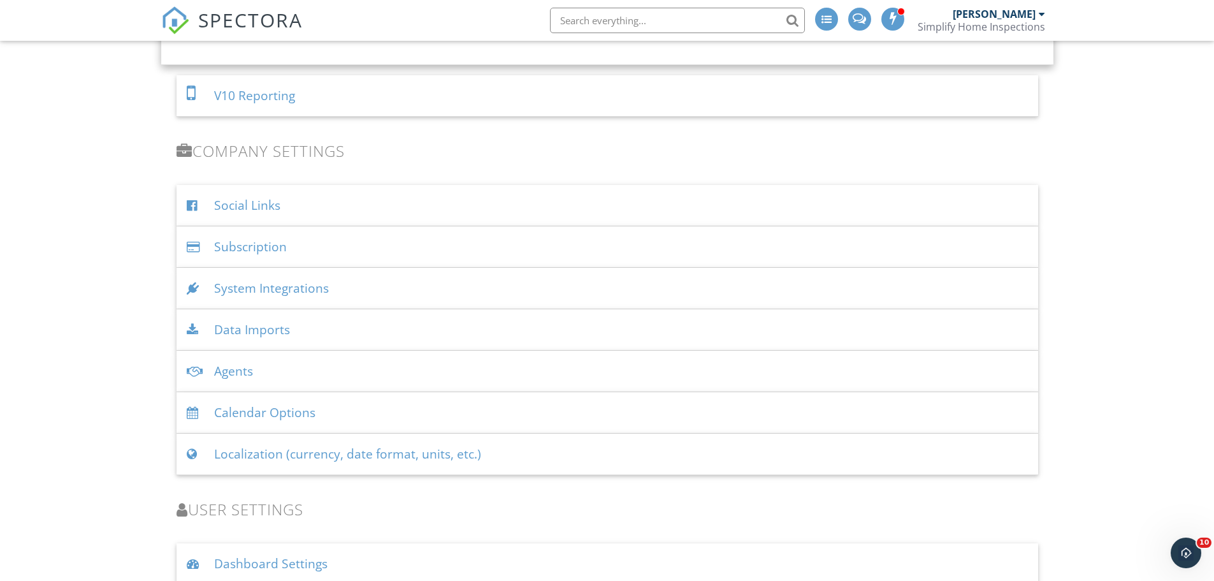
scroll to position [1710, 0]
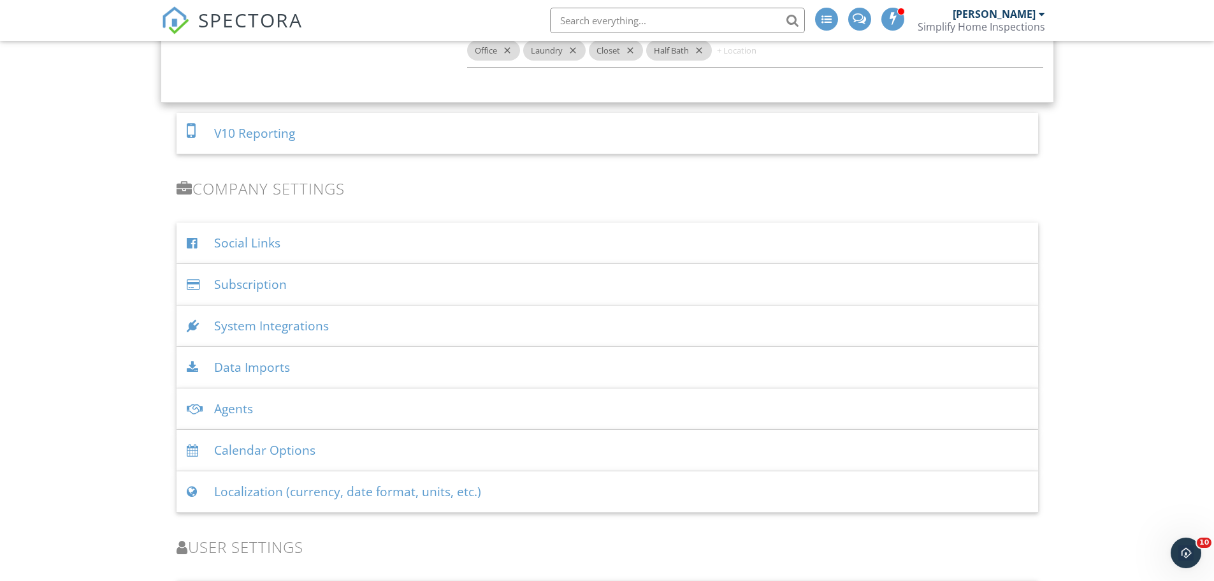
click at [260, 136] on div "V10 Reporting" at bounding box center [608, 133] width 862 height 41
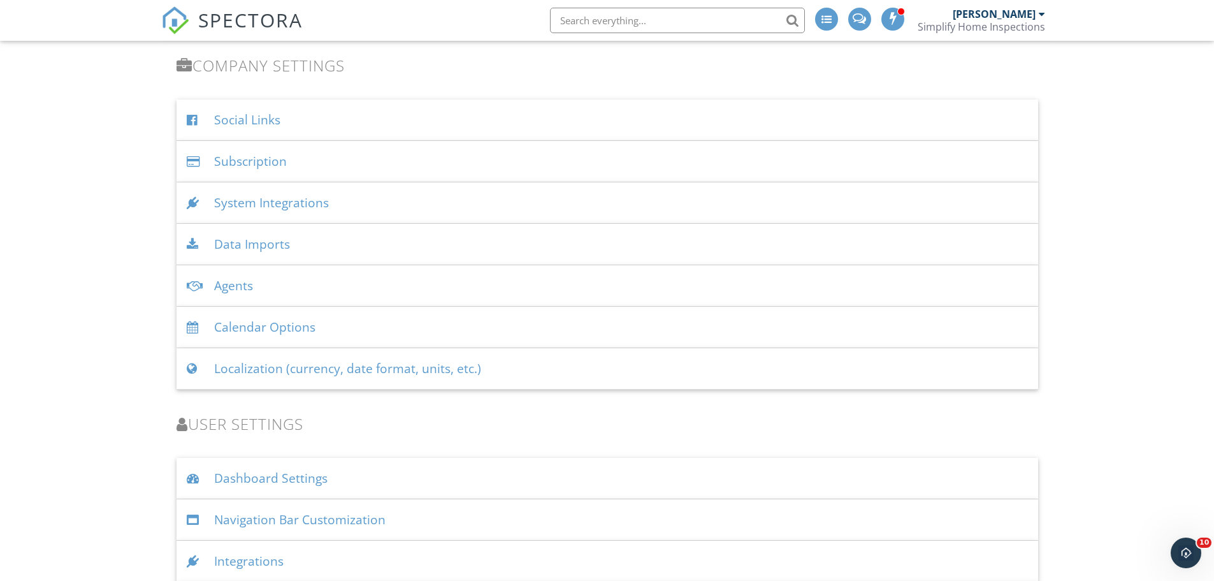
scroll to position [1611, 0]
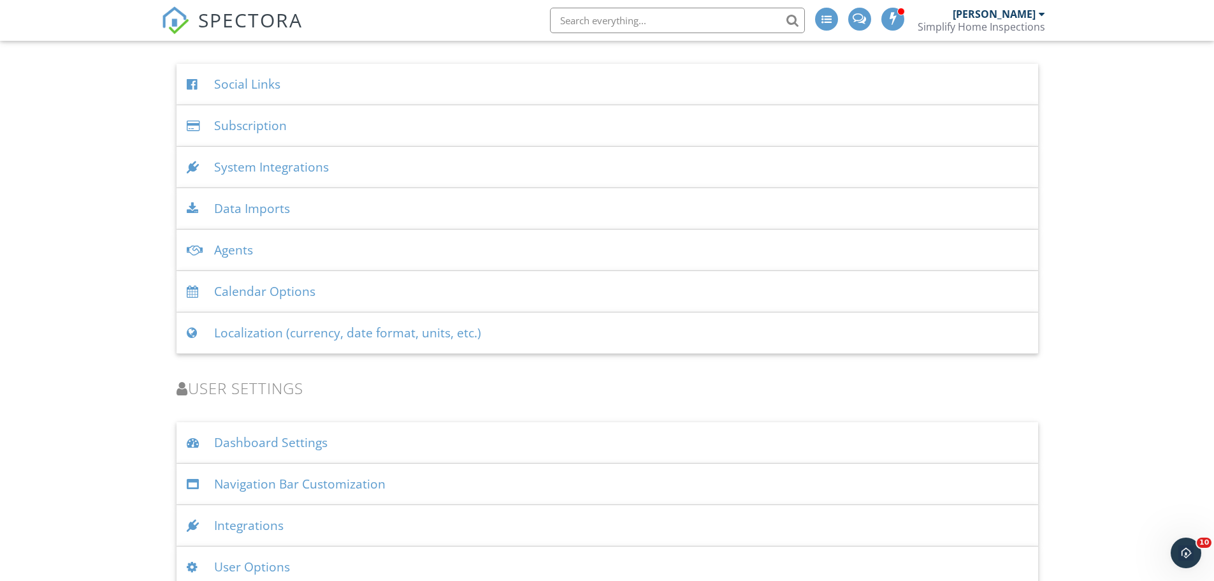
click at [245, 176] on div "System Integrations" at bounding box center [608, 167] width 862 height 41
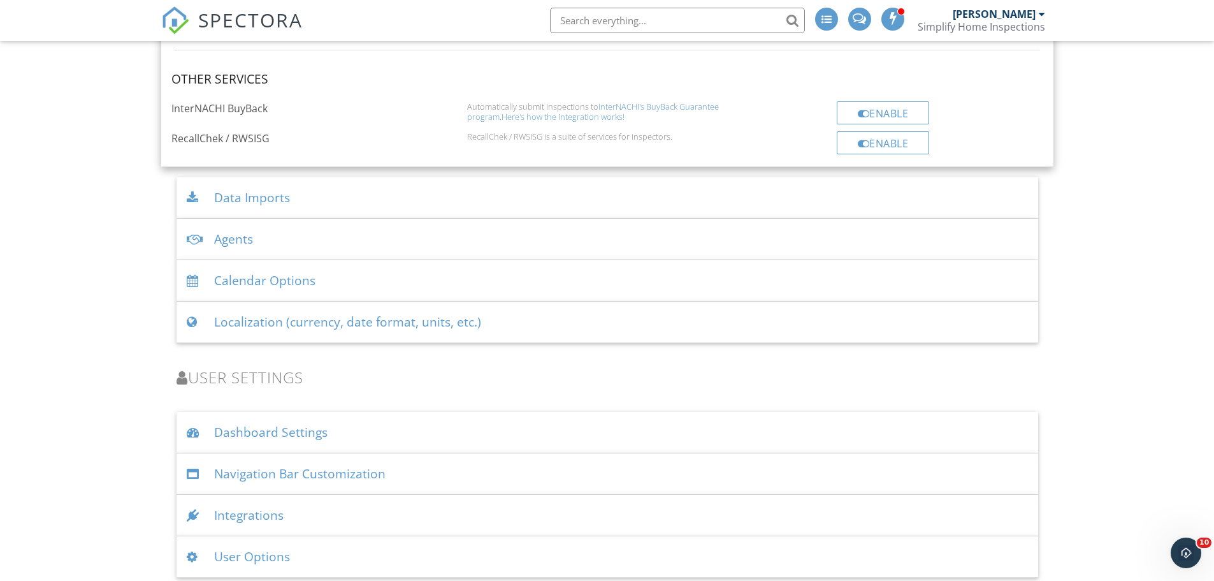
scroll to position [2319, 0]
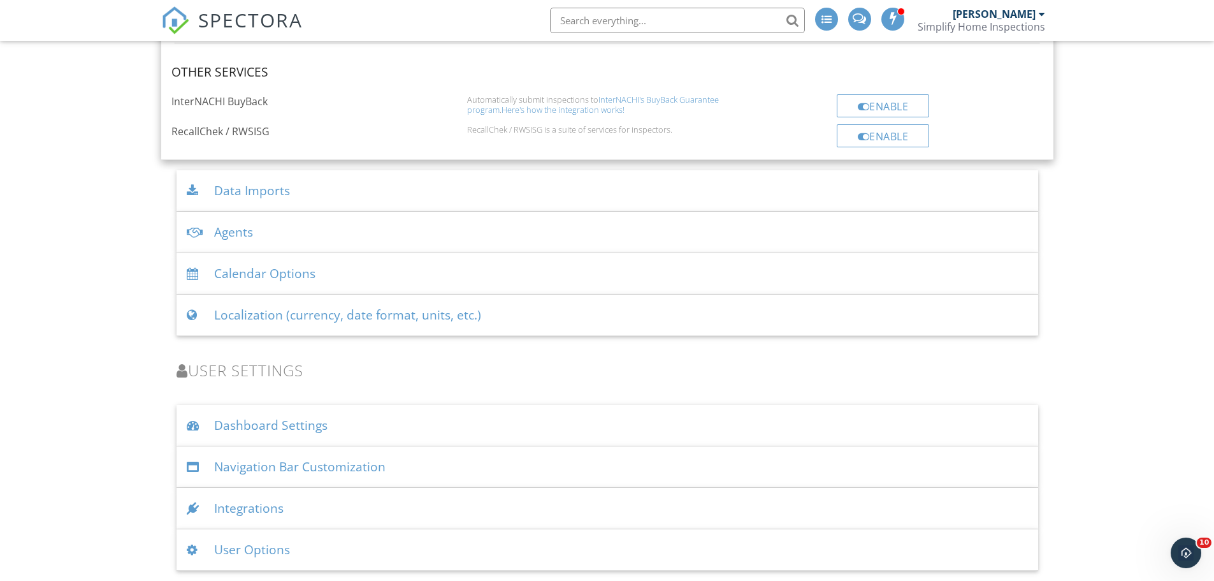
click at [230, 557] on div "User Options" at bounding box center [608, 549] width 862 height 41
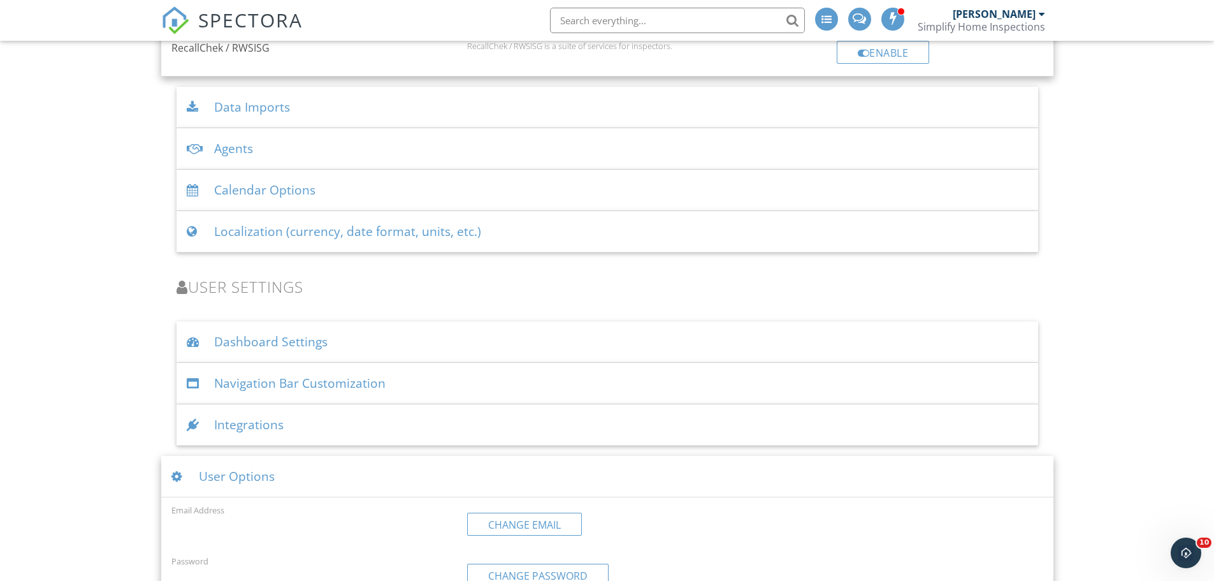
scroll to position [2666, 0]
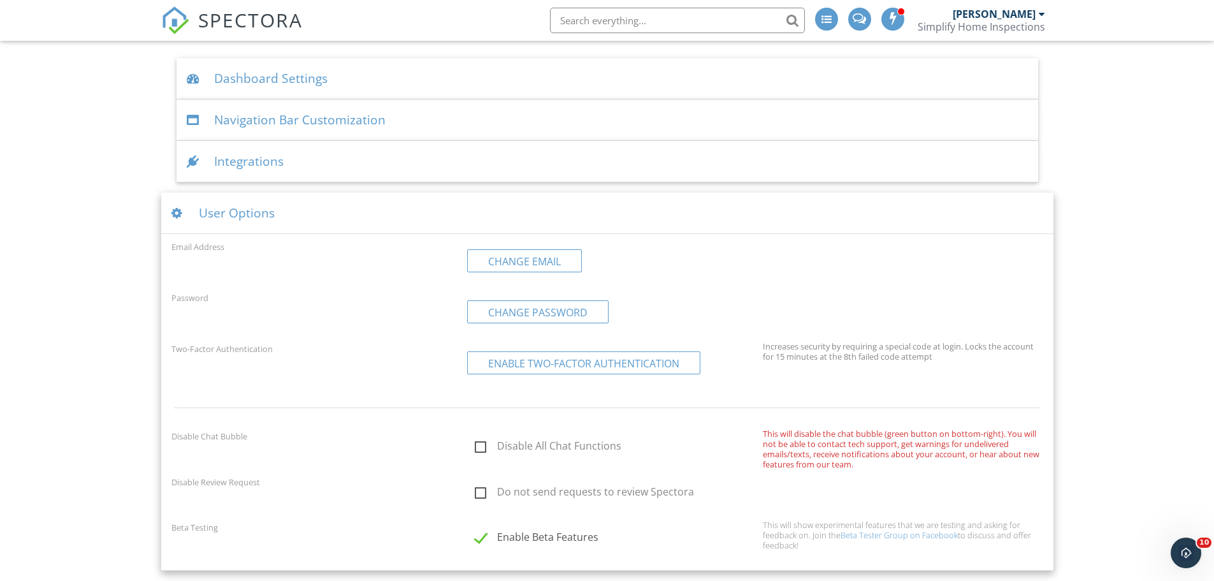
click at [479, 537] on label "Enable Beta Features" at bounding box center [615, 539] width 280 height 16
checkbox input "false"
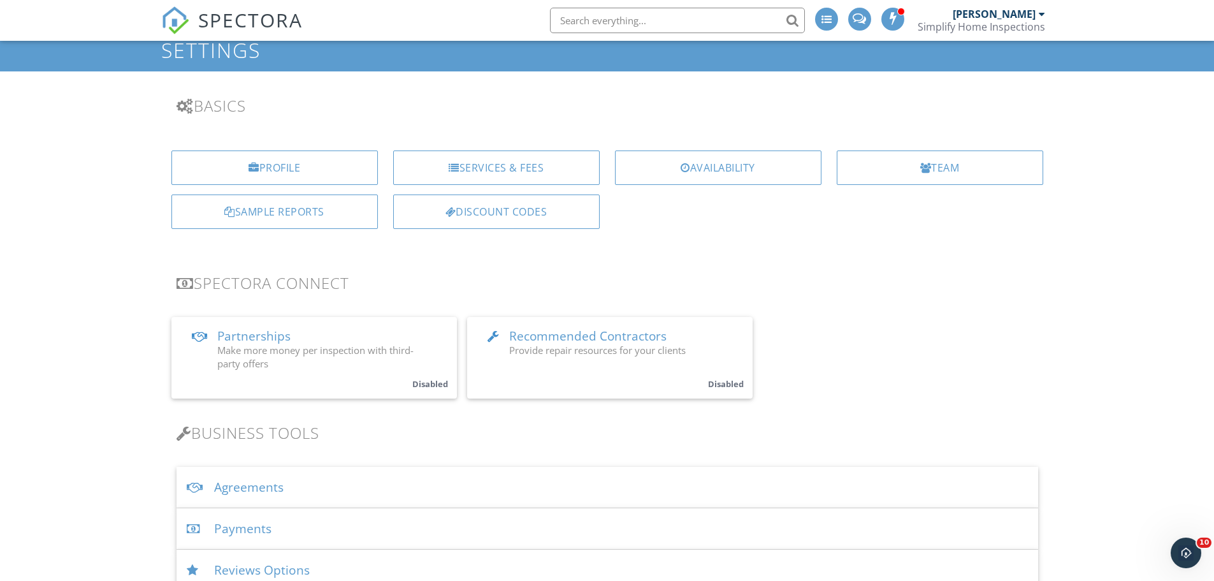
scroll to position [0, 0]
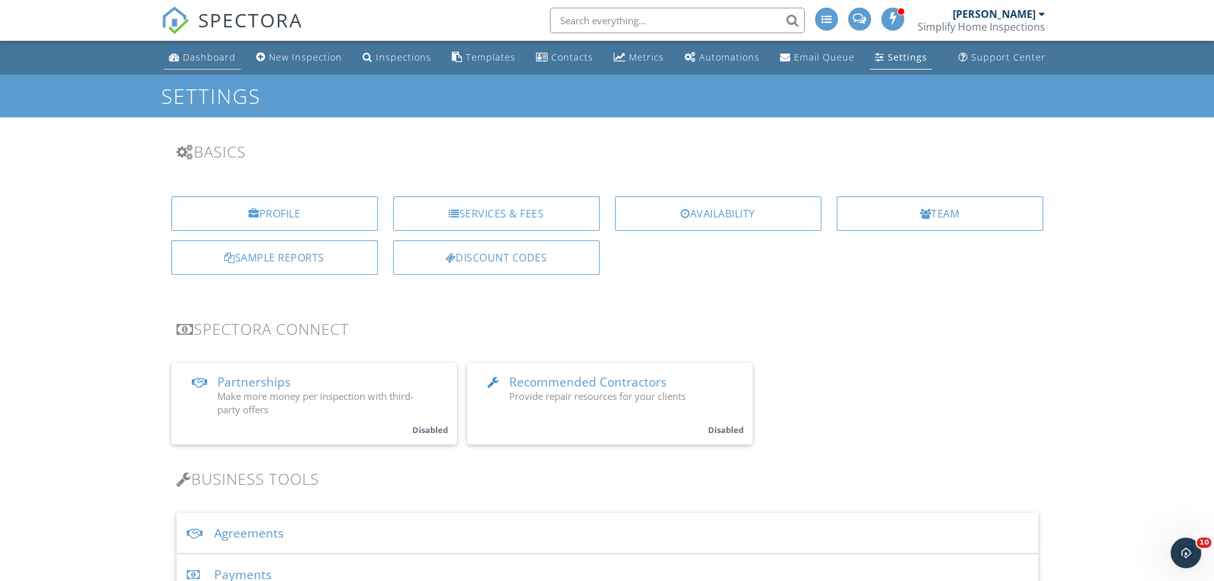
click at [189, 54] on div "Dashboard" at bounding box center [209, 57] width 53 height 12
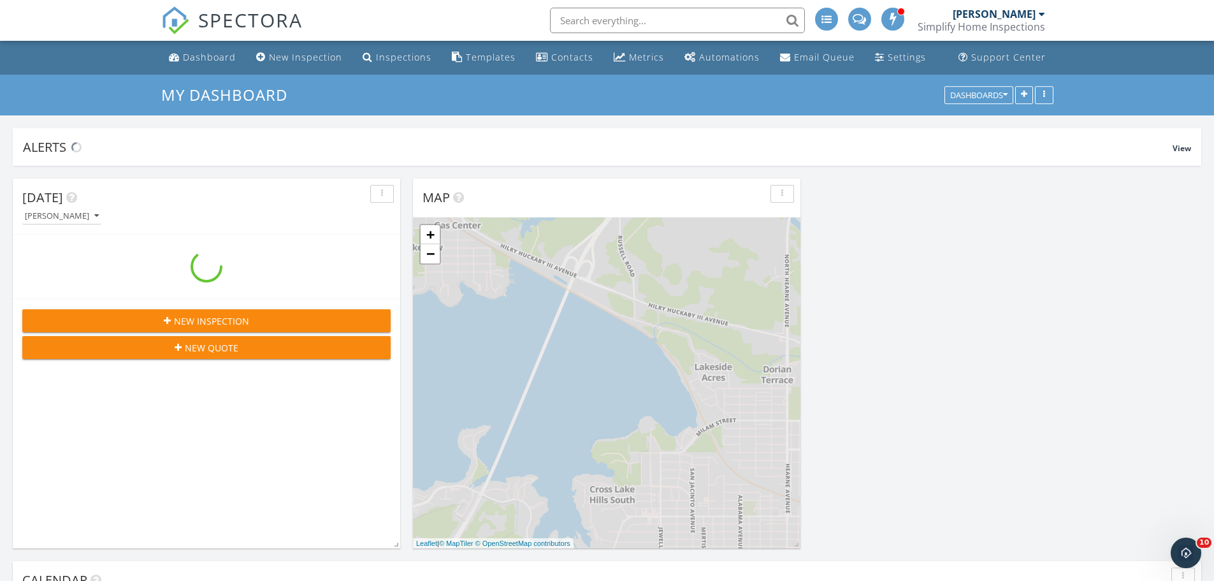
scroll to position [1562, 1234]
